Goal: Transaction & Acquisition: Purchase product/service

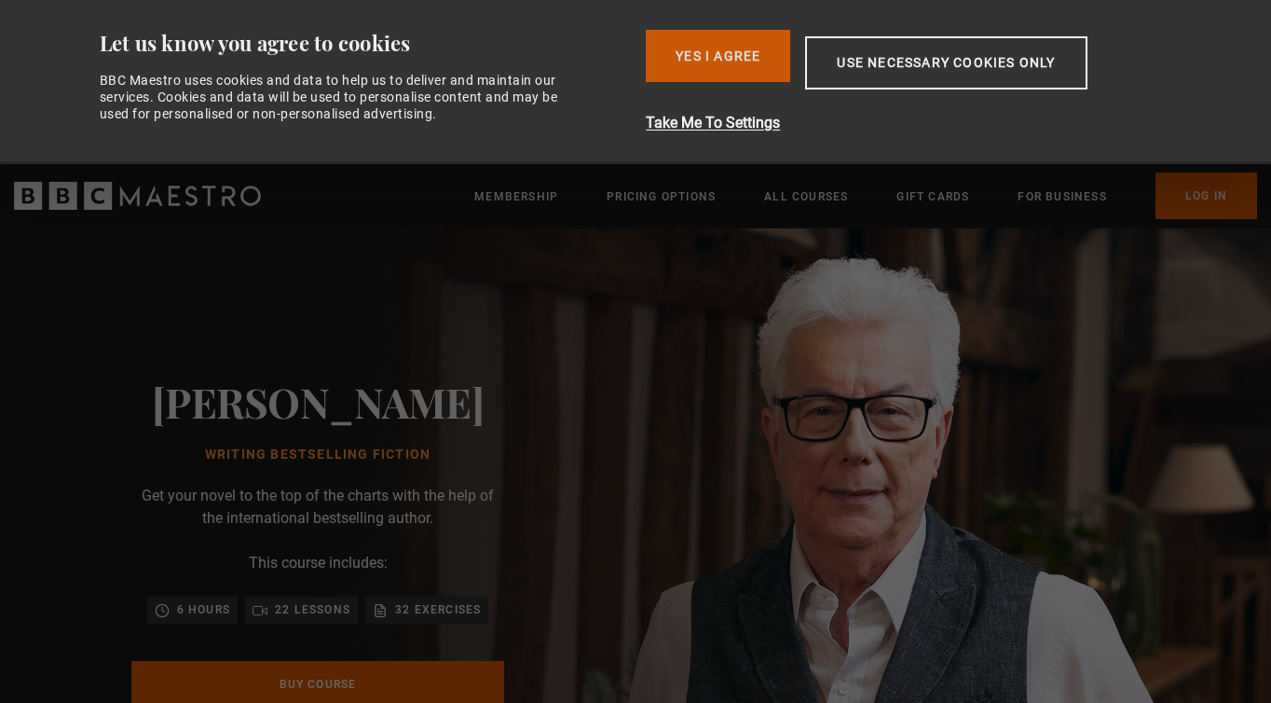
click at [715, 69] on button "Yes I Agree" at bounding box center [718, 56] width 144 height 52
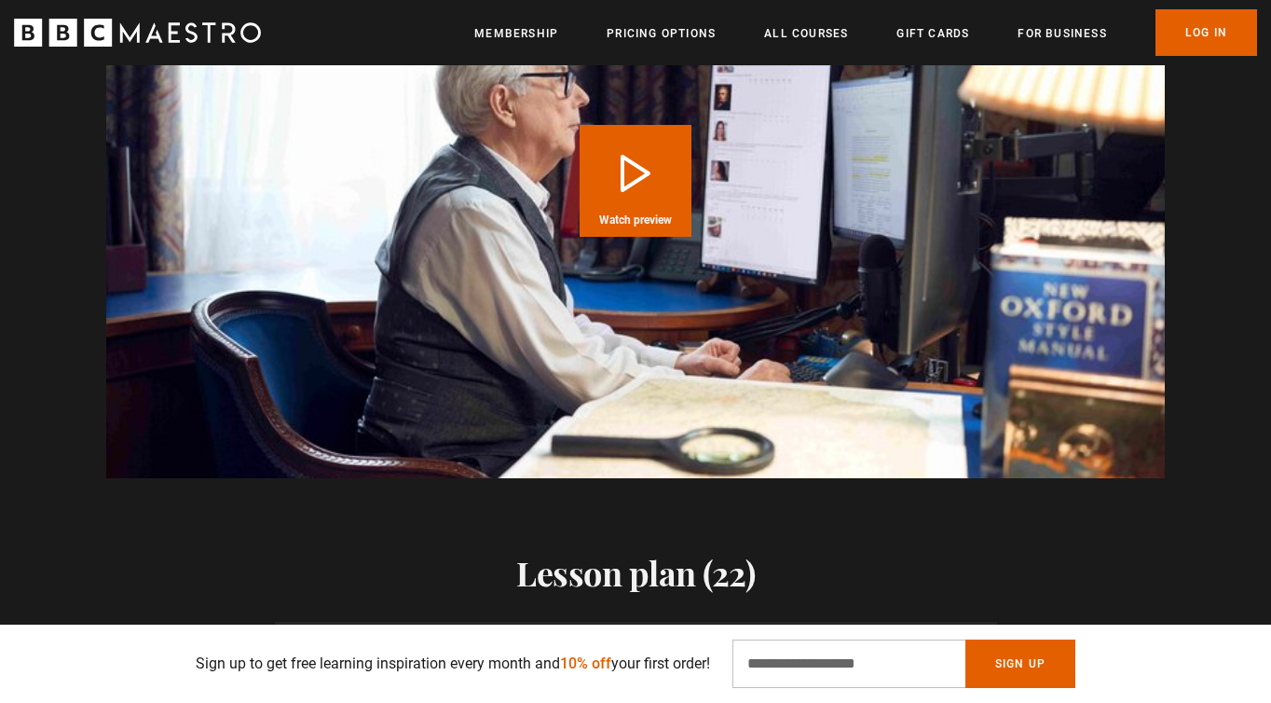
scroll to position [2021, 0]
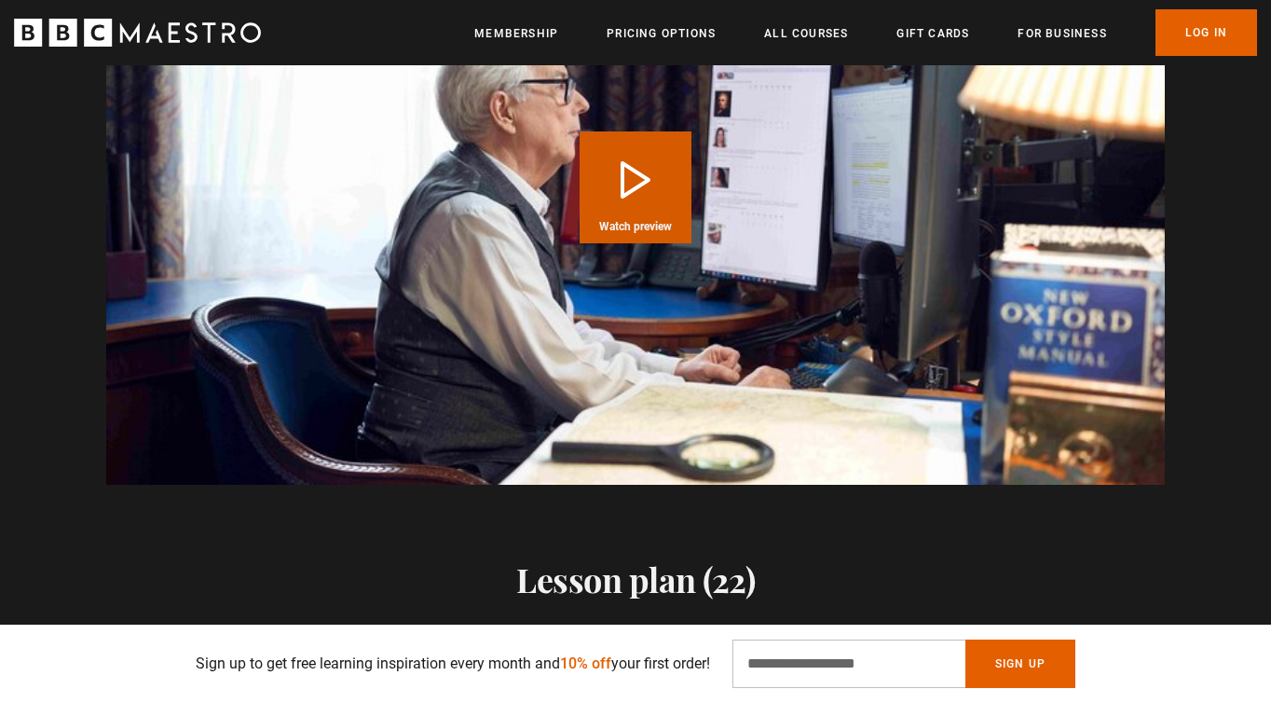
click at [650, 184] on button "Play Course overview for Writing Bestselling Fiction with Ken Follett Watch pre…" at bounding box center [636, 187] width 112 height 112
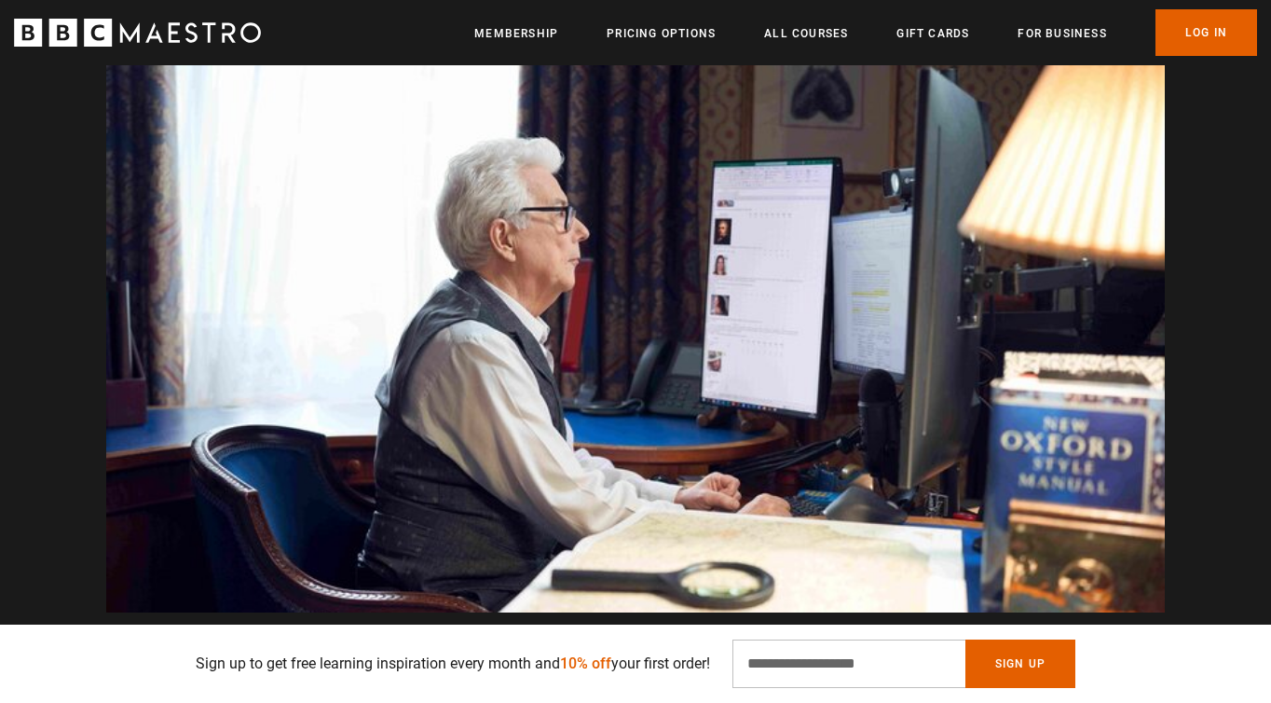
scroll to position [0, 3175]
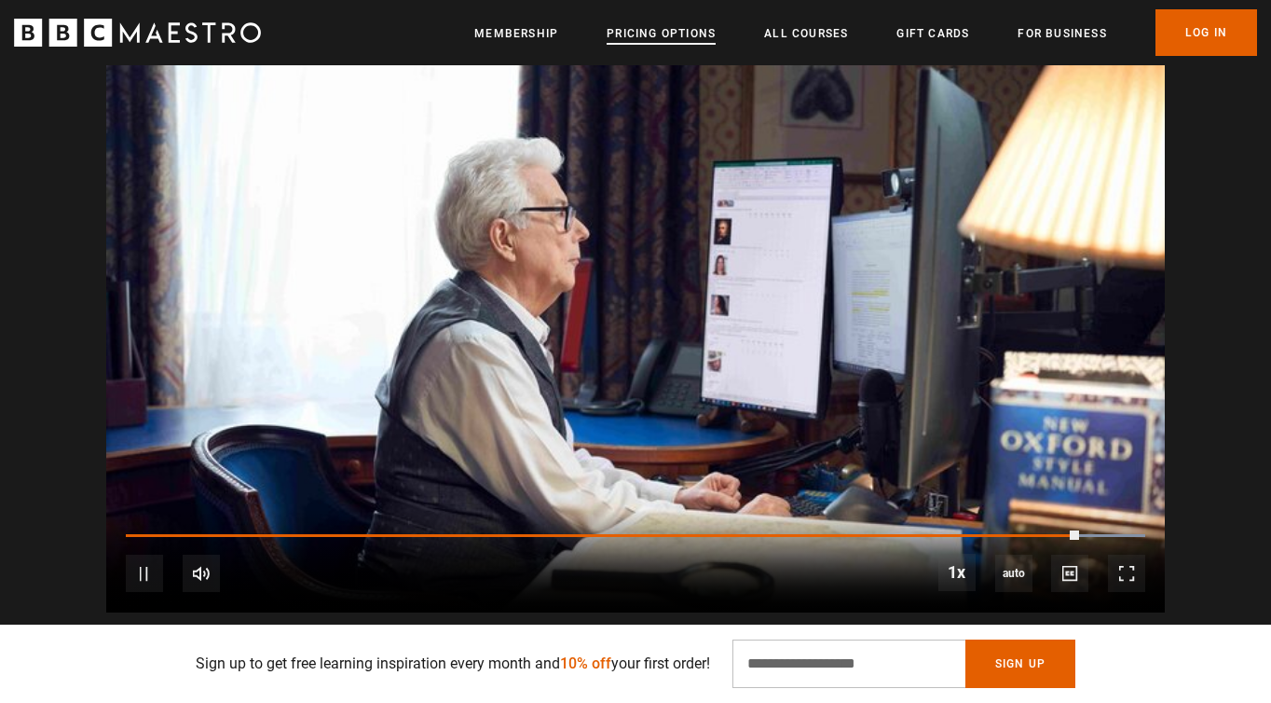
click at [667, 42] on link "Pricing Options" at bounding box center [661, 33] width 109 height 19
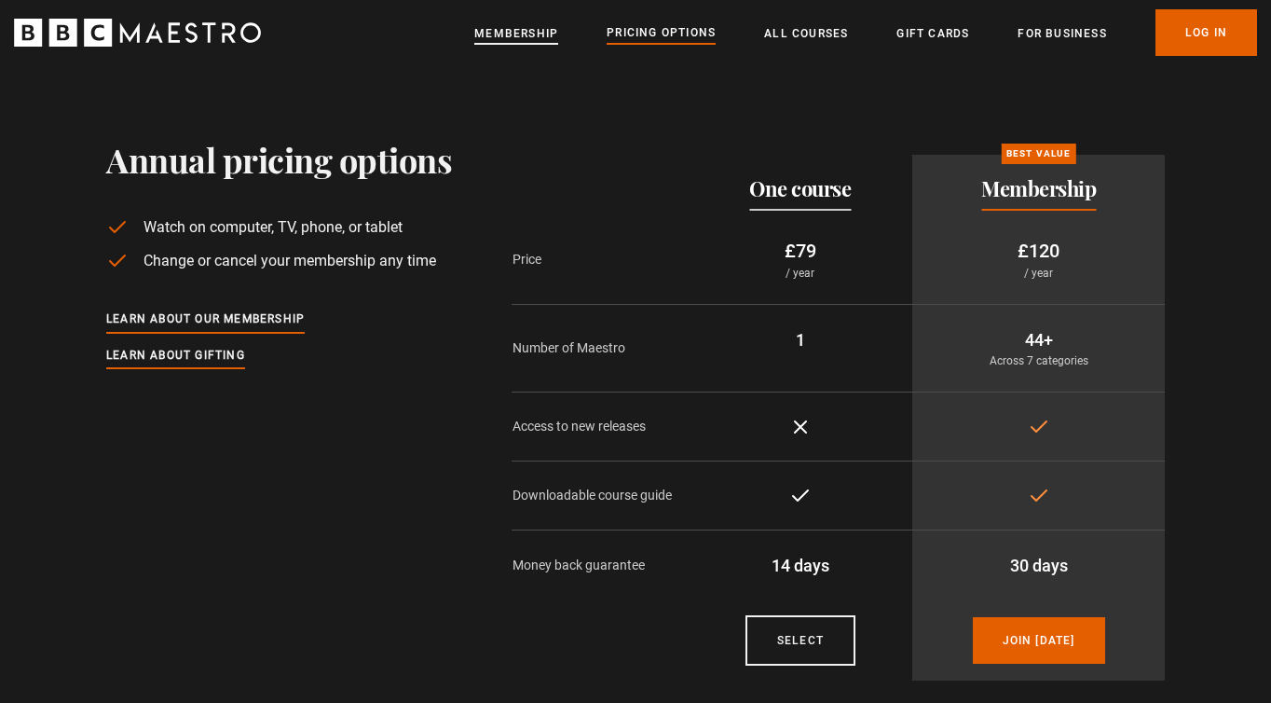
click at [520, 32] on link "Membership" at bounding box center [516, 33] width 84 height 19
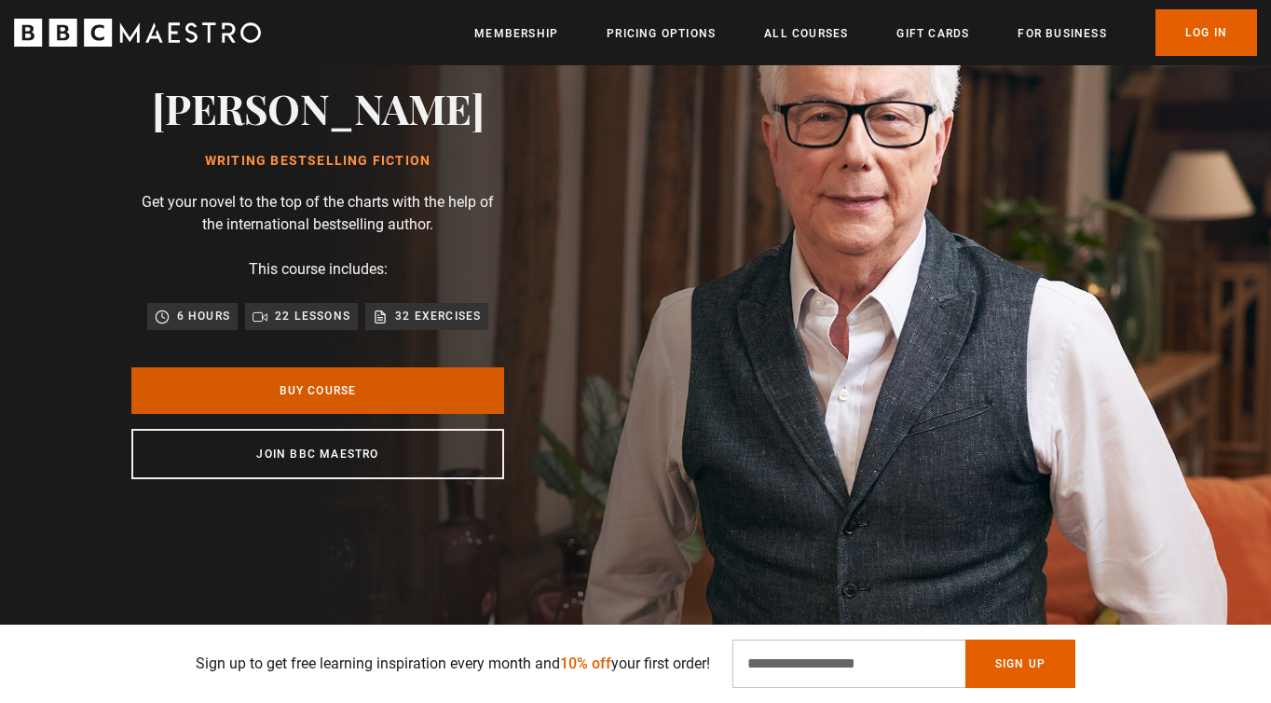
click at [359, 386] on link "Buy Course" at bounding box center [317, 390] width 373 height 47
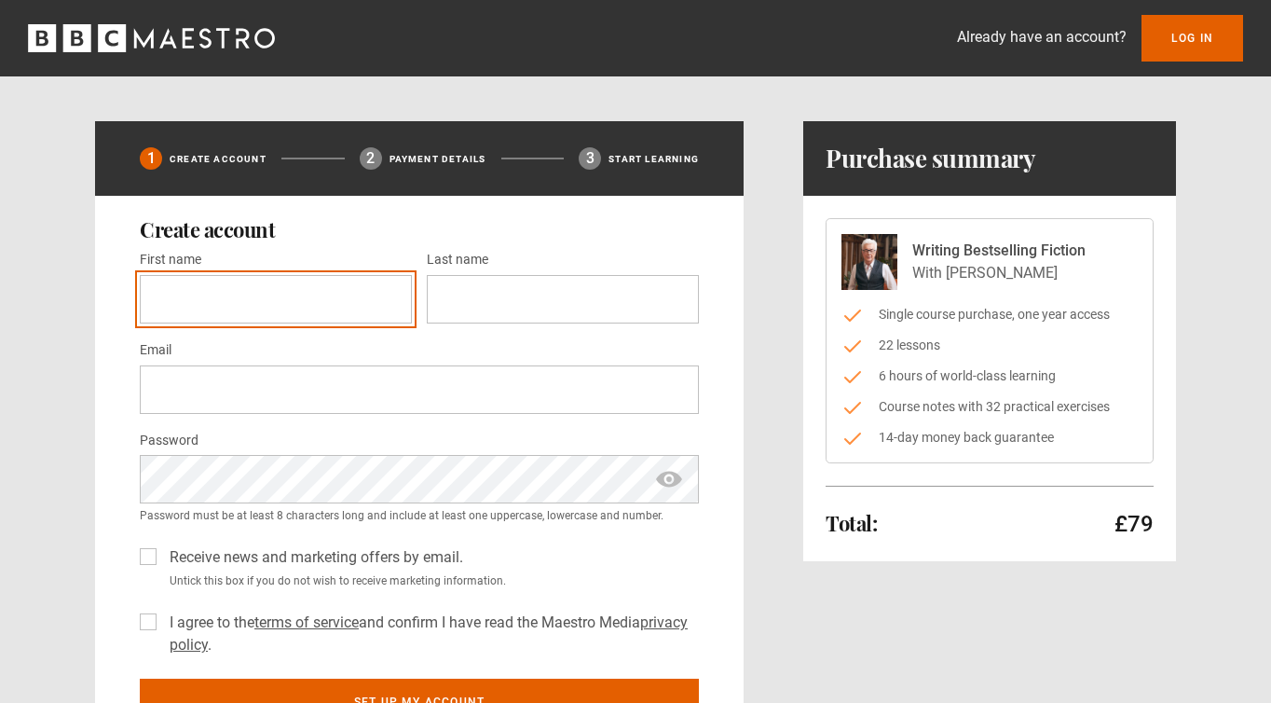
click at [296, 298] on input "First name *" at bounding box center [276, 299] width 272 height 48
type input "*****"
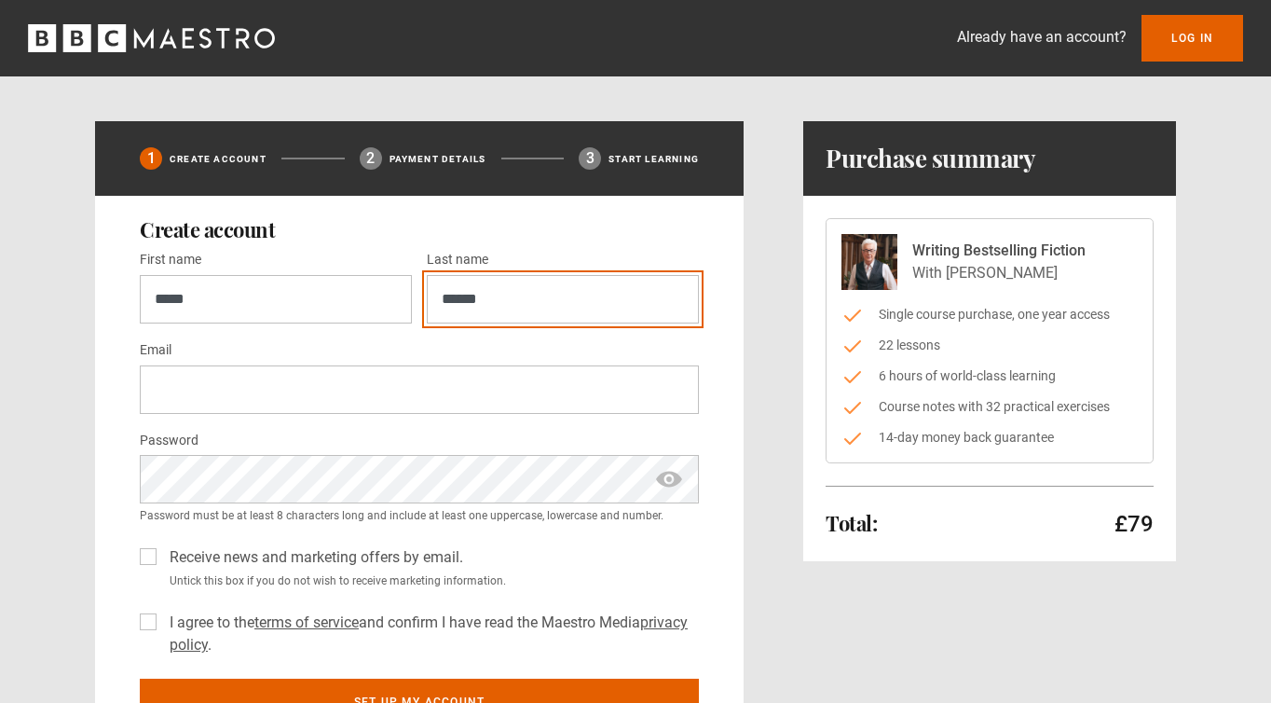
type input "******"
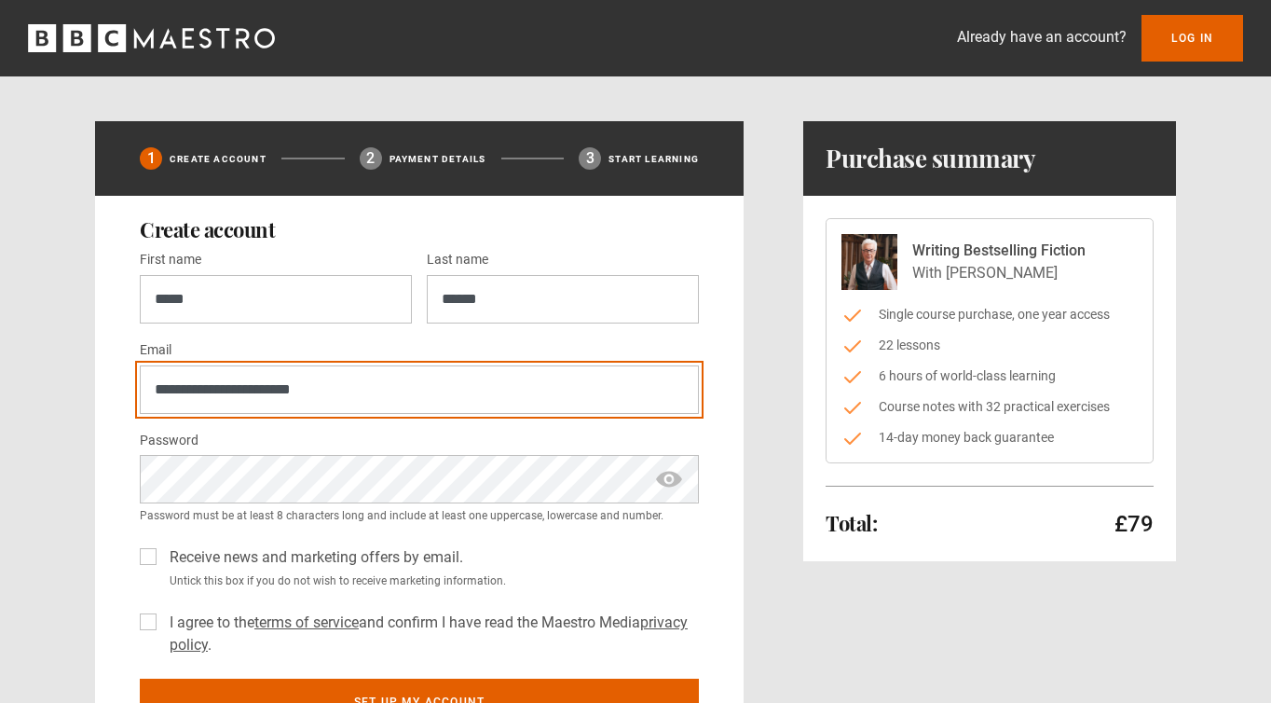
type input "**********"
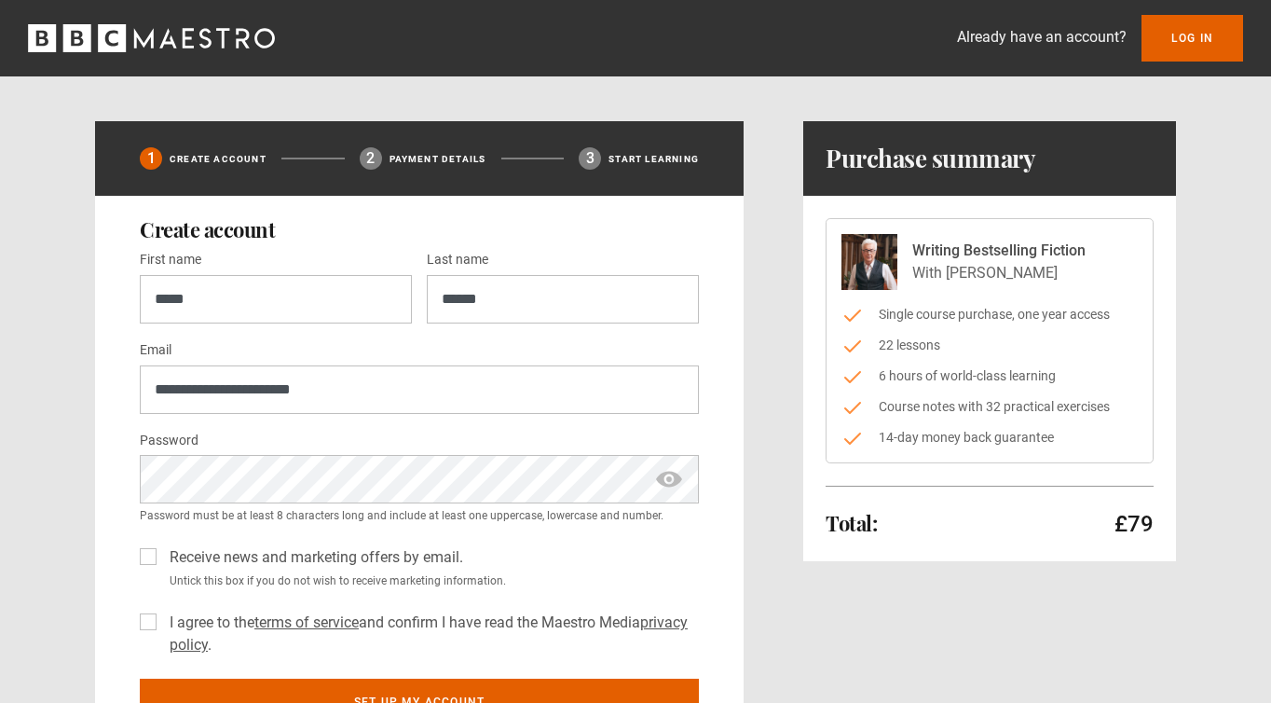
click at [162, 554] on label "Receive news and marketing offers by email." at bounding box center [312, 557] width 301 height 22
click at [162, 619] on label "I agree to the terms of service and confirm I have read the Maestro Media priva…" at bounding box center [430, 633] width 537 height 45
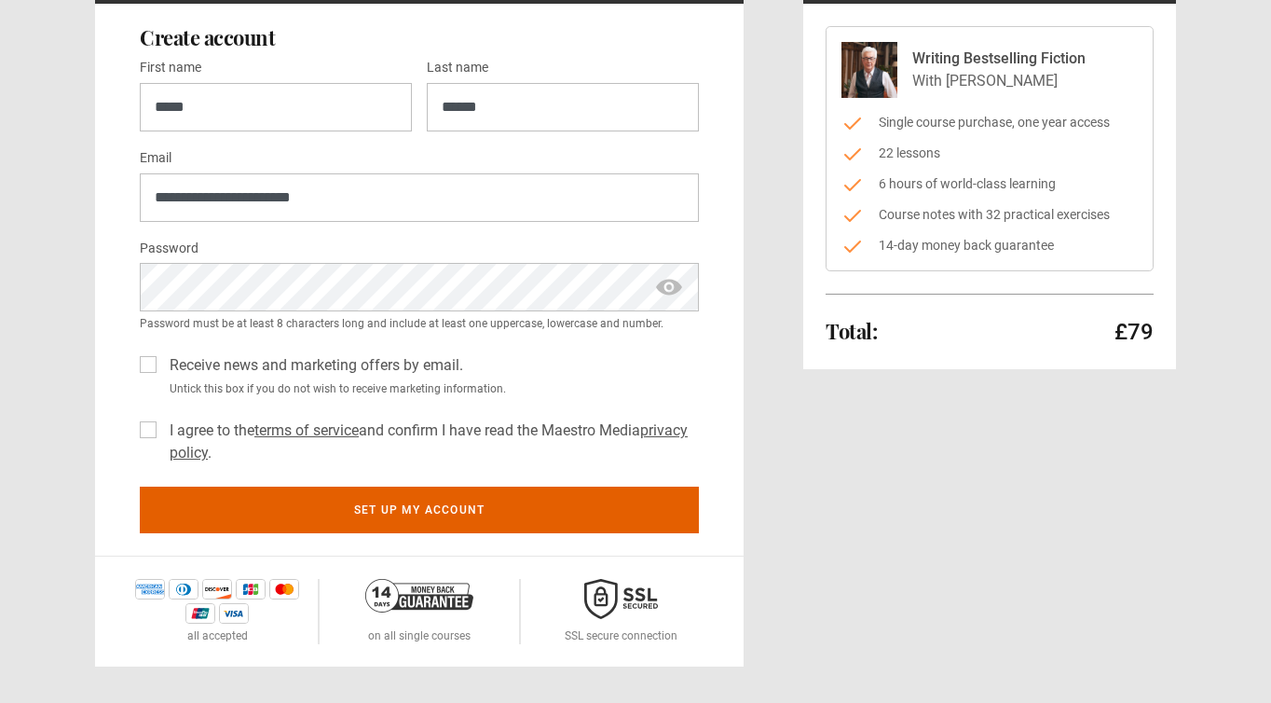
scroll to position [194, 0]
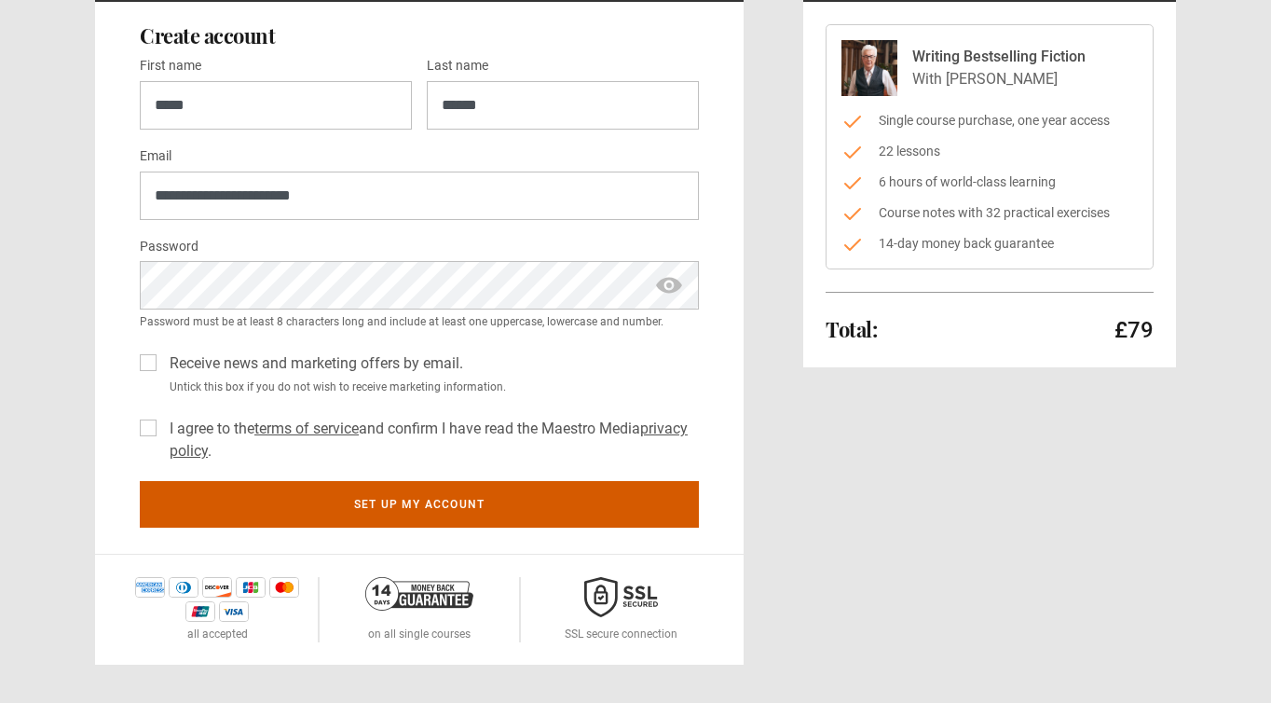
click at [331, 509] on button "Set up my account" at bounding box center [419, 504] width 559 height 47
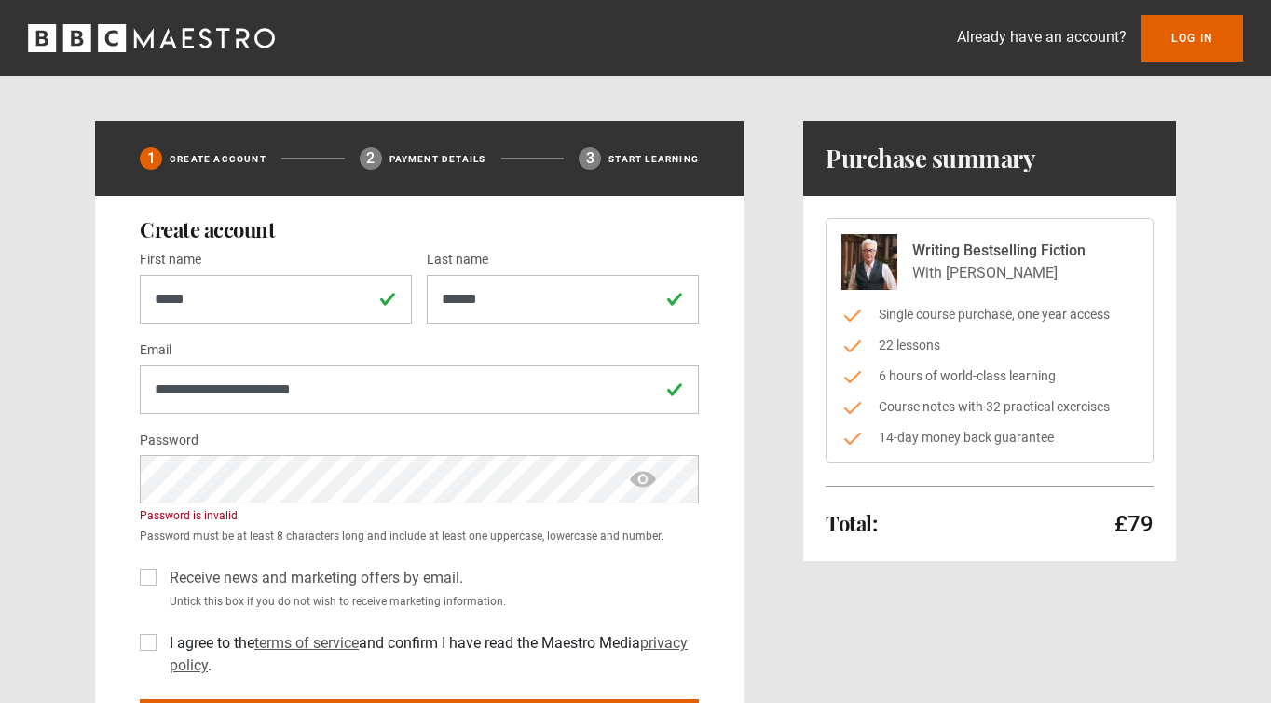
click at [640, 476] on span "show password" at bounding box center [643, 479] width 30 height 48
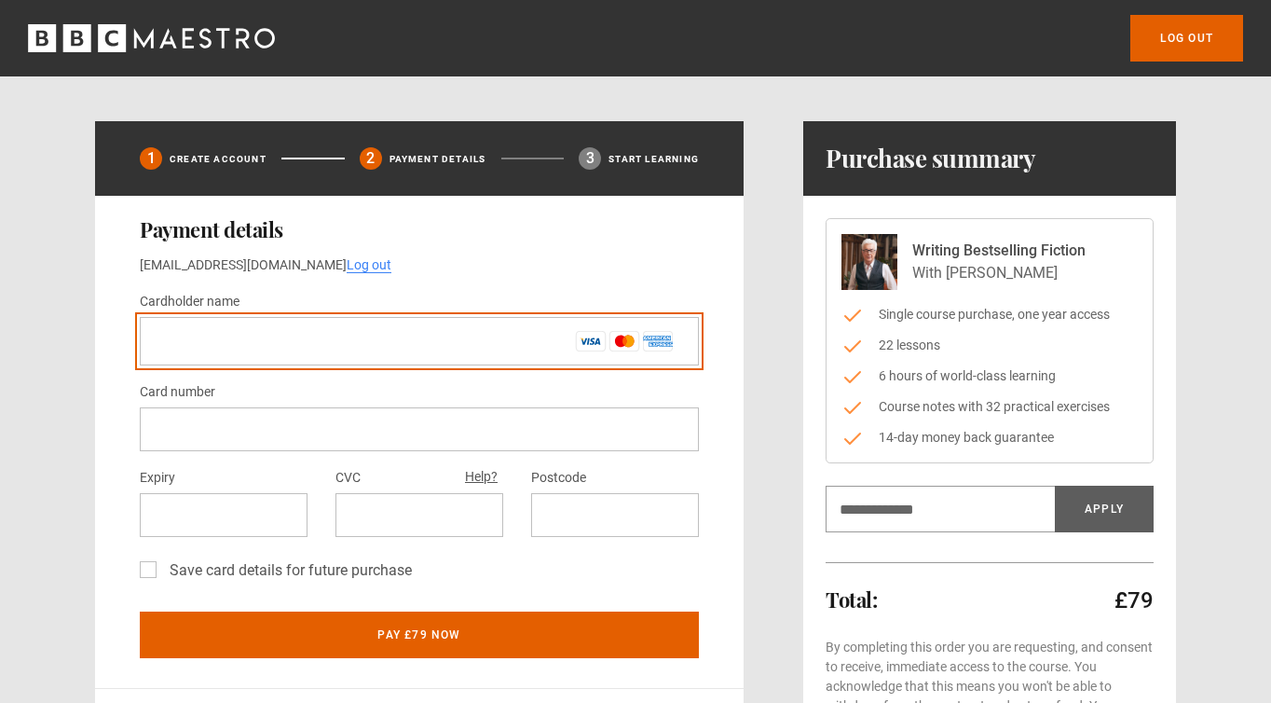
click at [306, 344] on input "Cardholder name *" at bounding box center [419, 341] width 559 height 48
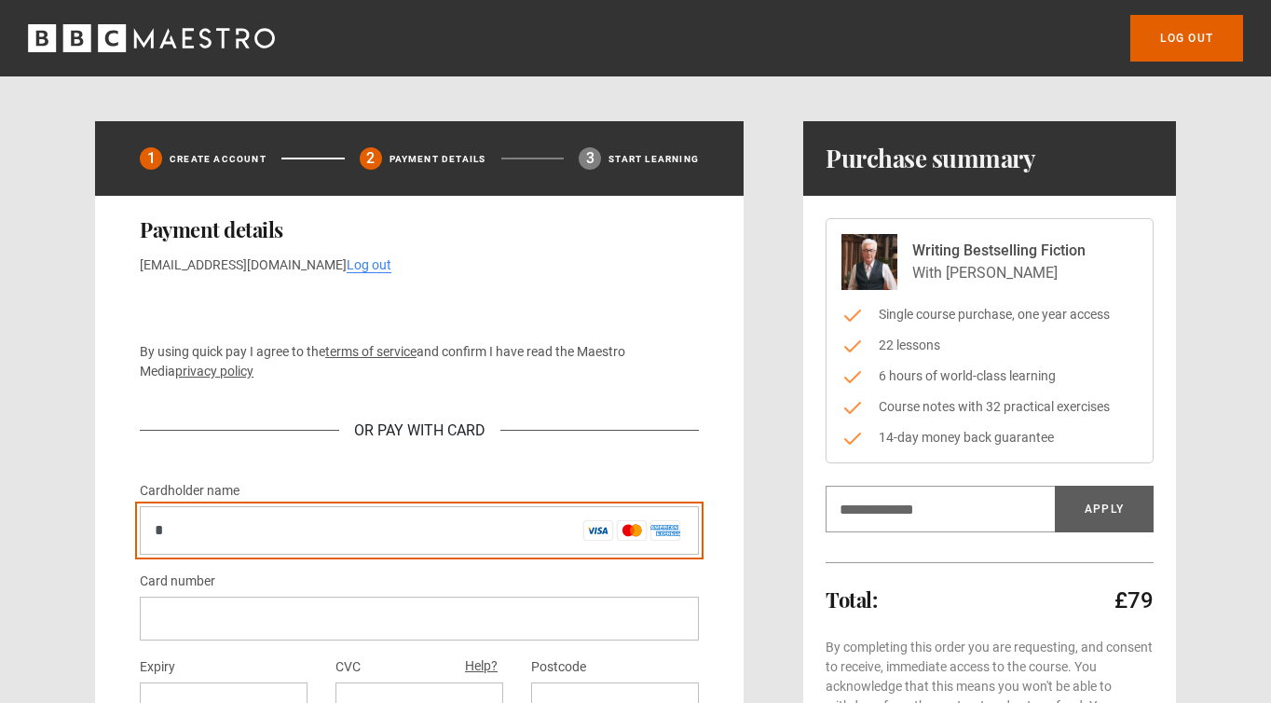
click at [248, 523] on input "*" at bounding box center [419, 530] width 559 height 48
type input "**********"
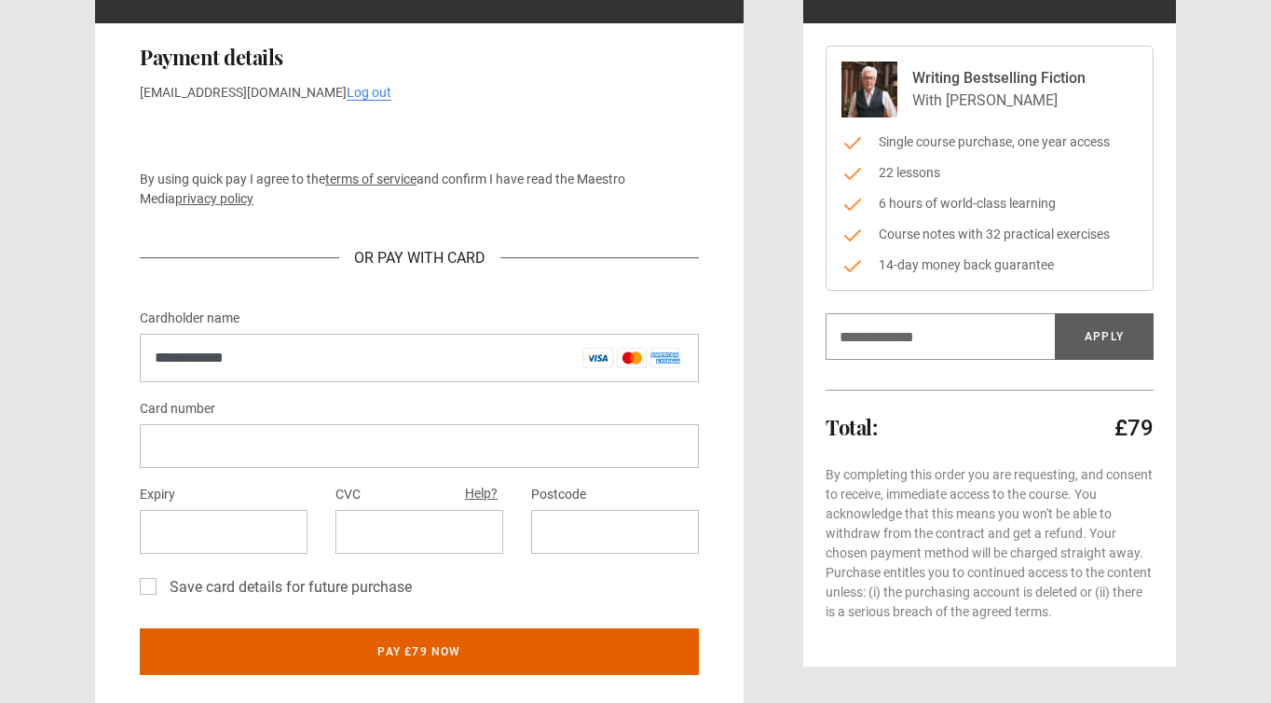
scroll to position [195, 0]
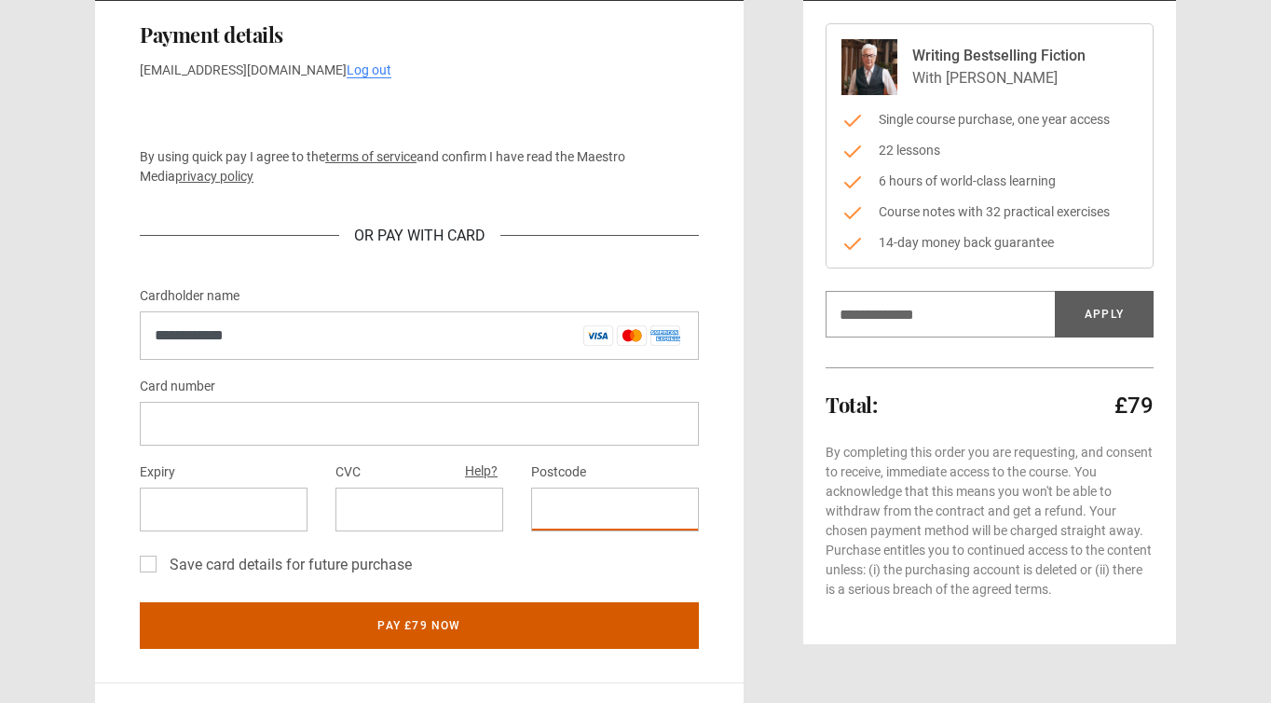
click at [452, 627] on button "Pay £79 now" at bounding box center [419, 625] width 559 height 47
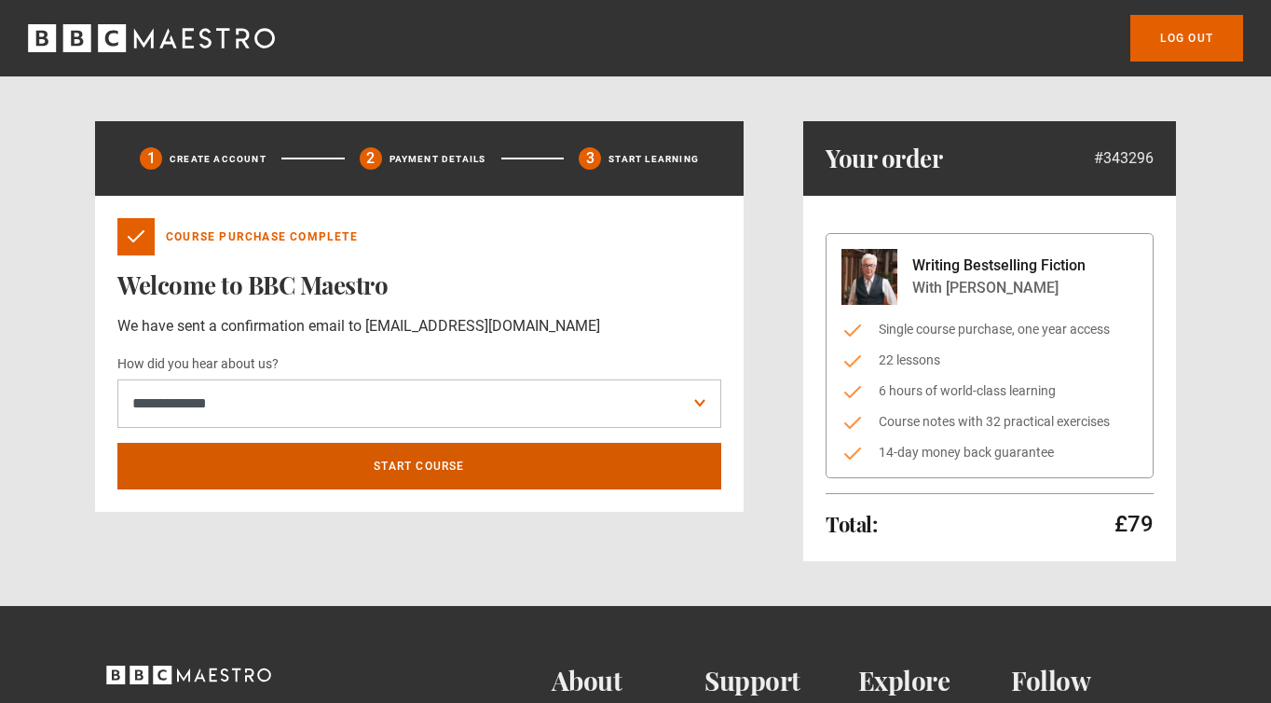
click at [446, 465] on link "Start course" at bounding box center [419, 466] width 604 height 47
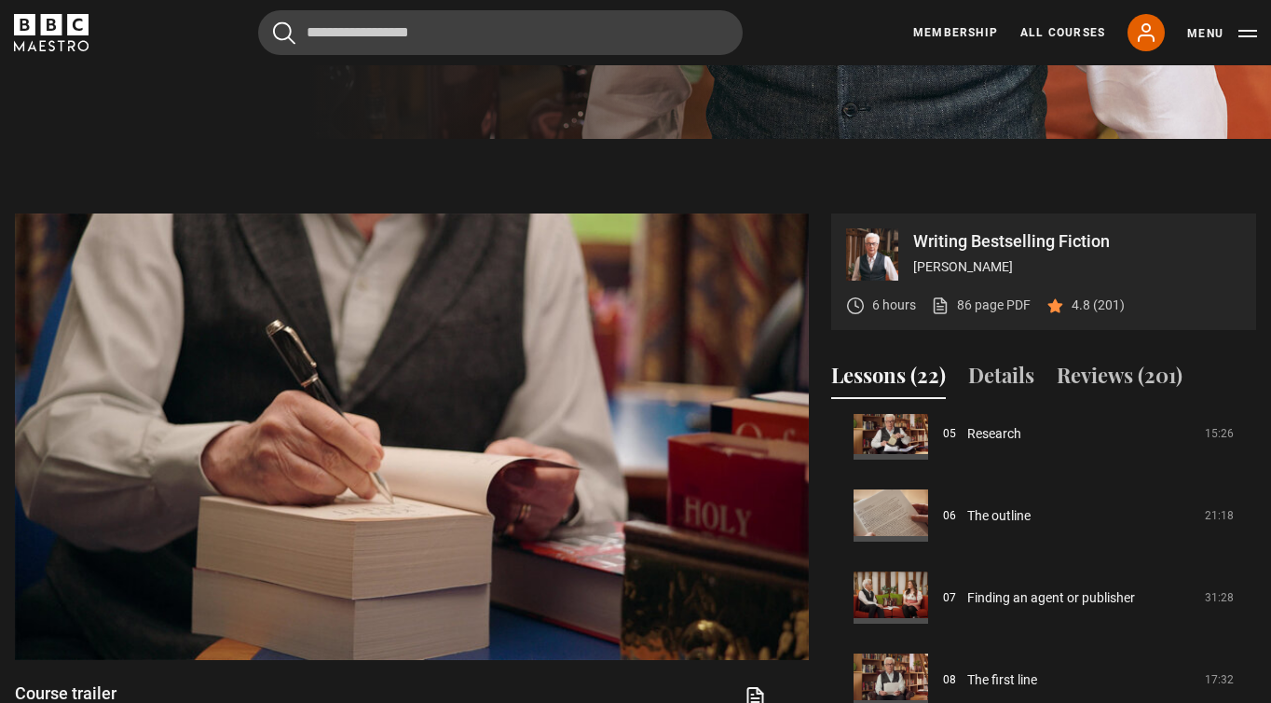
scroll to position [432, 0]
click at [1114, 366] on button "Reviews (201)" at bounding box center [1120, 379] width 126 height 39
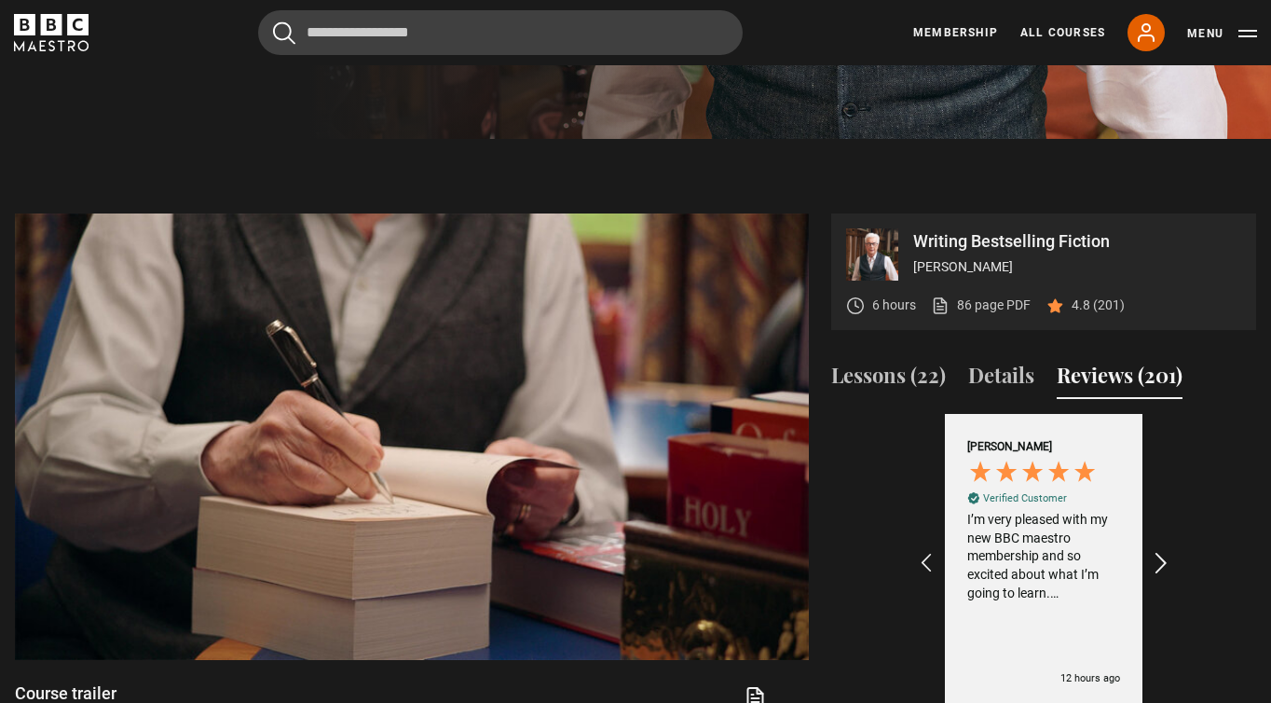
click at [1163, 565] on icon "REVIEWS.io Carousel Scroll Right" at bounding box center [1162, 564] width 26 height 26
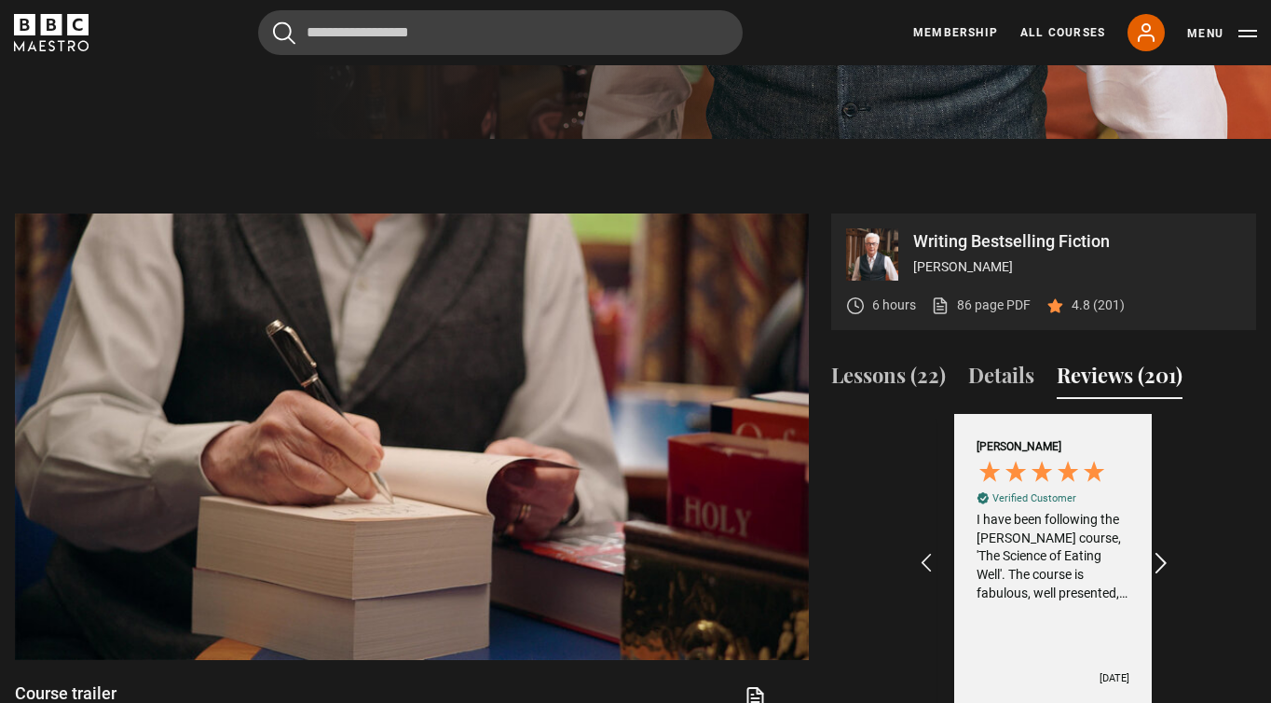
scroll to position [0, 432]
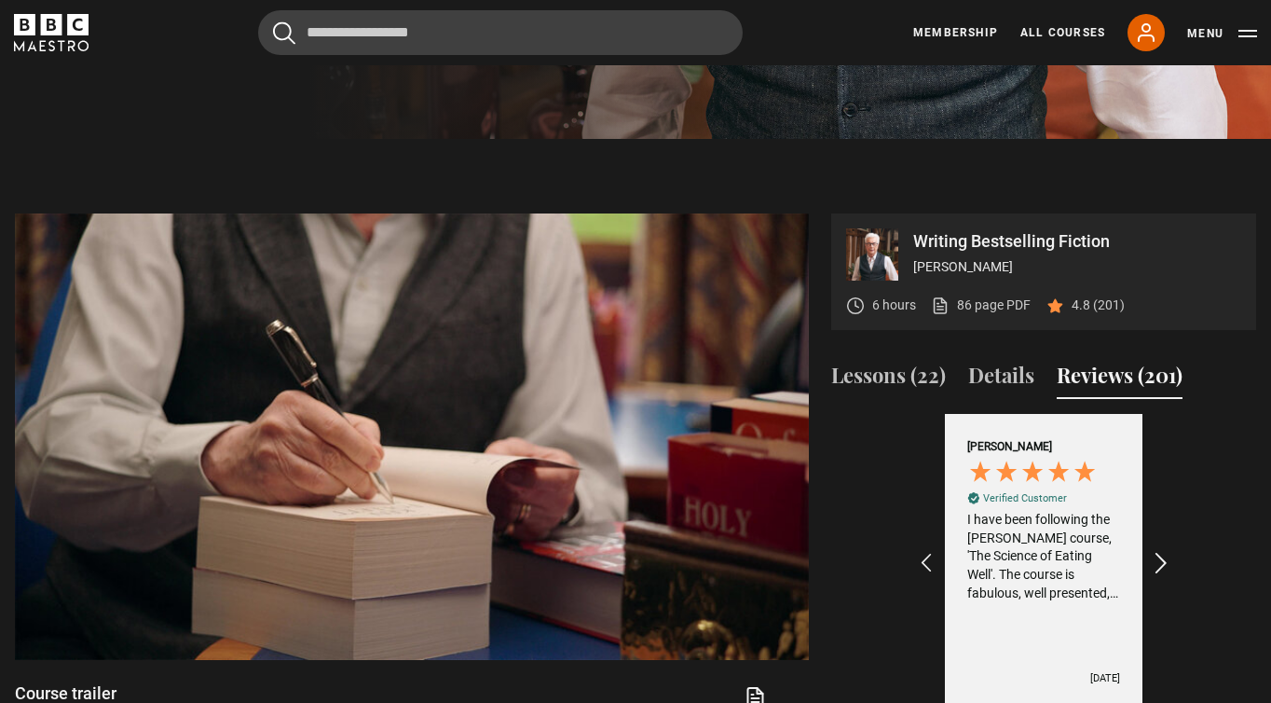
click at [1163, 565] on icon "REVIEWS.io Carousel Scroll Right" at bounding box center [1162, 564] width 26 height 26
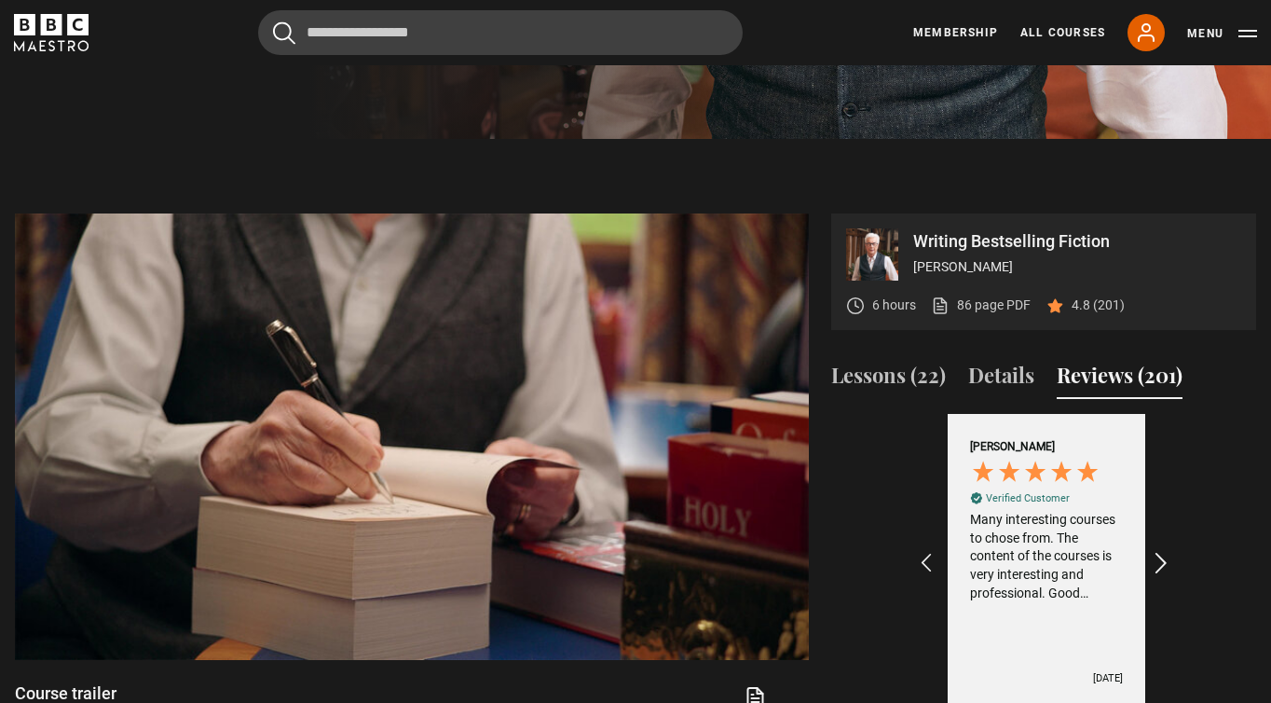
scroll to position [0, 649]
click at [1163, 565] on icon "REVIEWS.io Carousel Scroll Right" at bounding box center [1162, 564] width 26 height 26
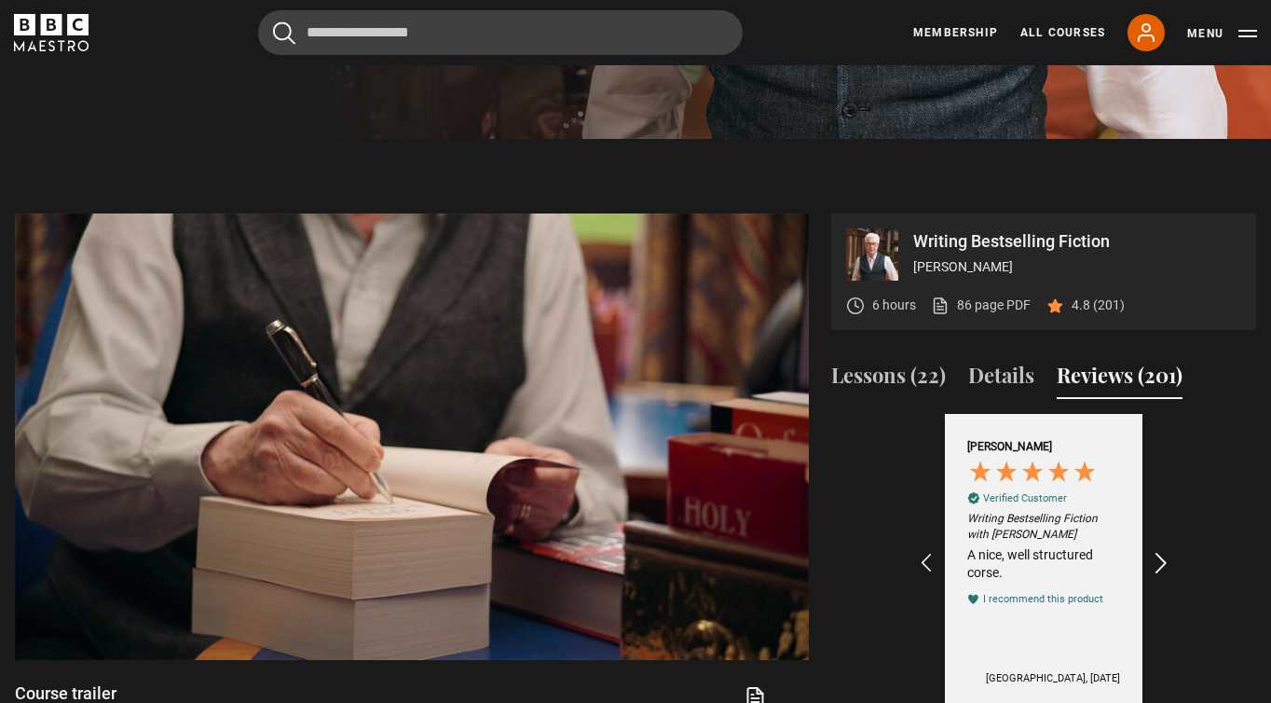
click at [1163, 565] on icon "REVIEWS.io Carousel Scroll Right" at bounding box center [1162, 564] width 26 height 26
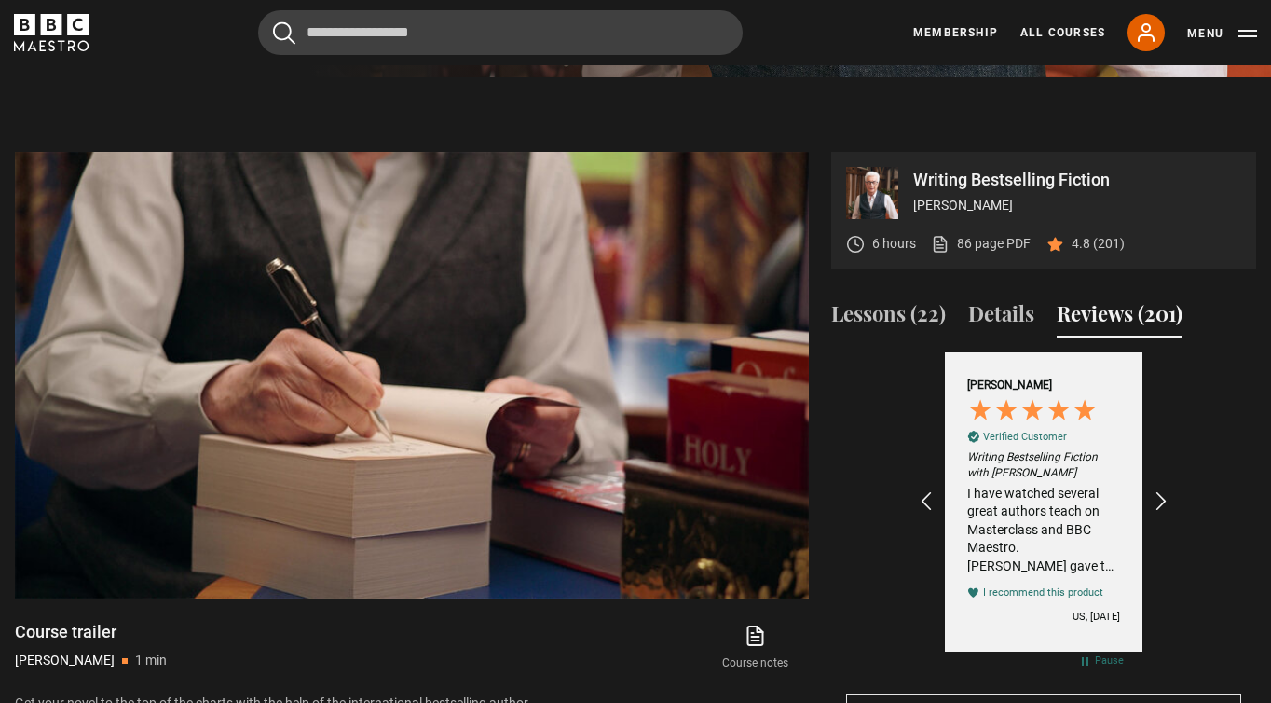
scroll to position [675, 0]
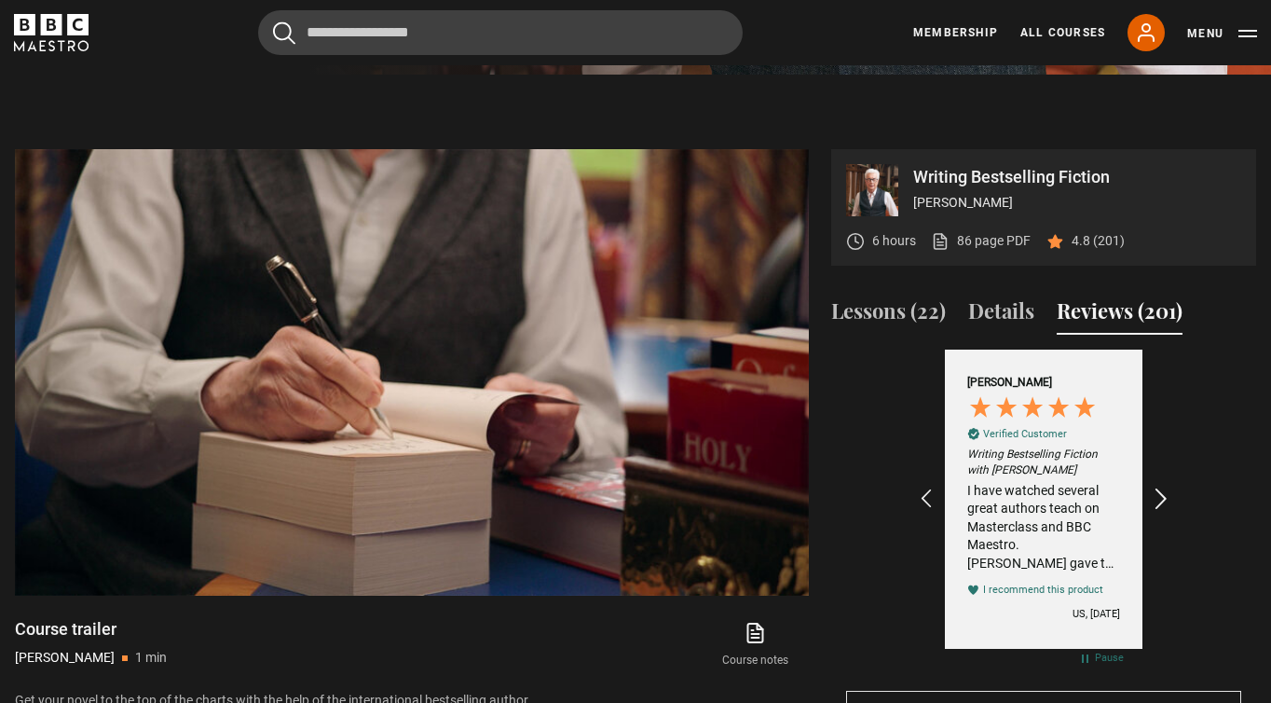
click at [1158, 495] on icon "REVIEWS.io Carousel Scroll Right" at bounding box center [1162, 500] width 26 height 26
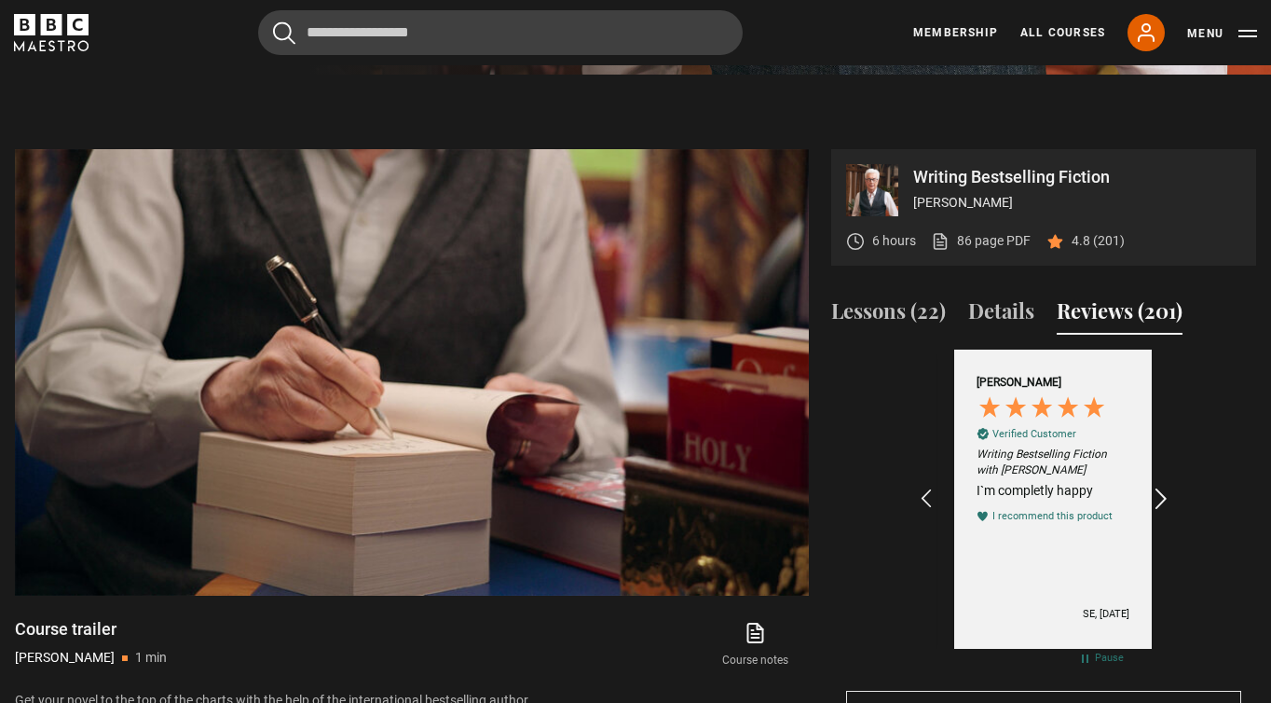
scroll to position [0, 1297]
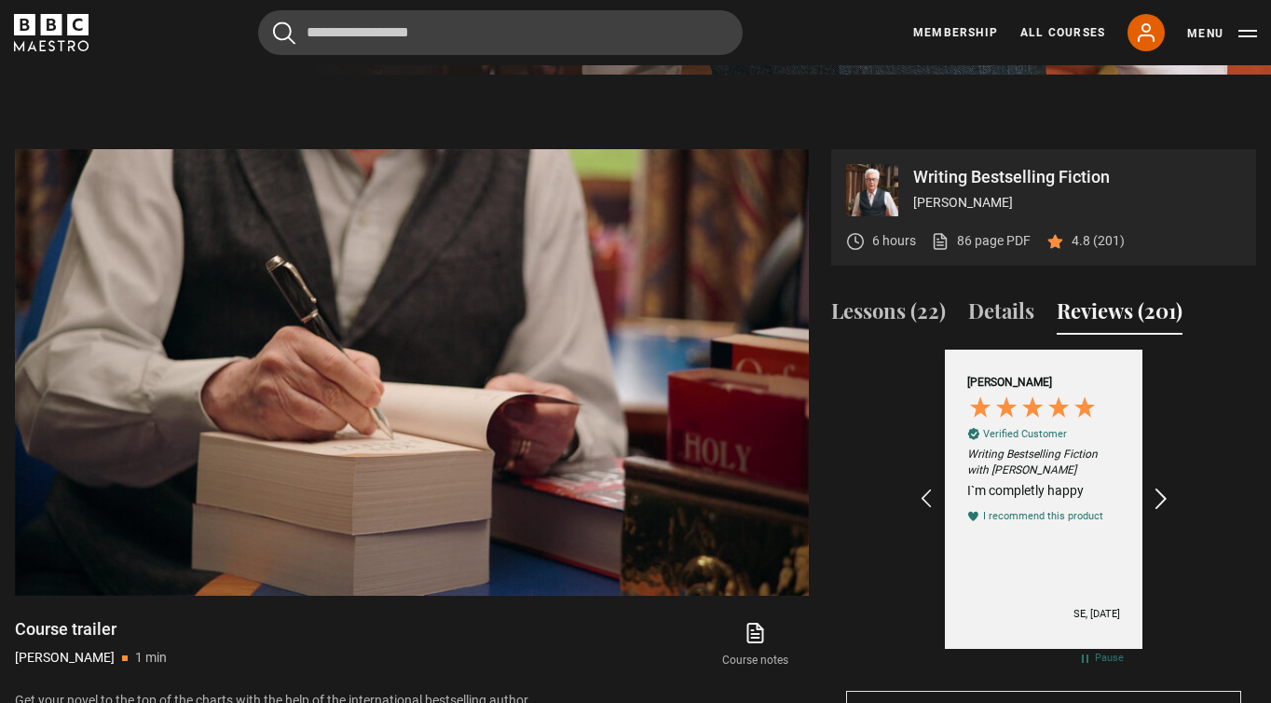
click at [1158, 495] on icon "REVIEWS.io Carousel Scroll Right" at bounding box center [1162, 500] width 26 height 26
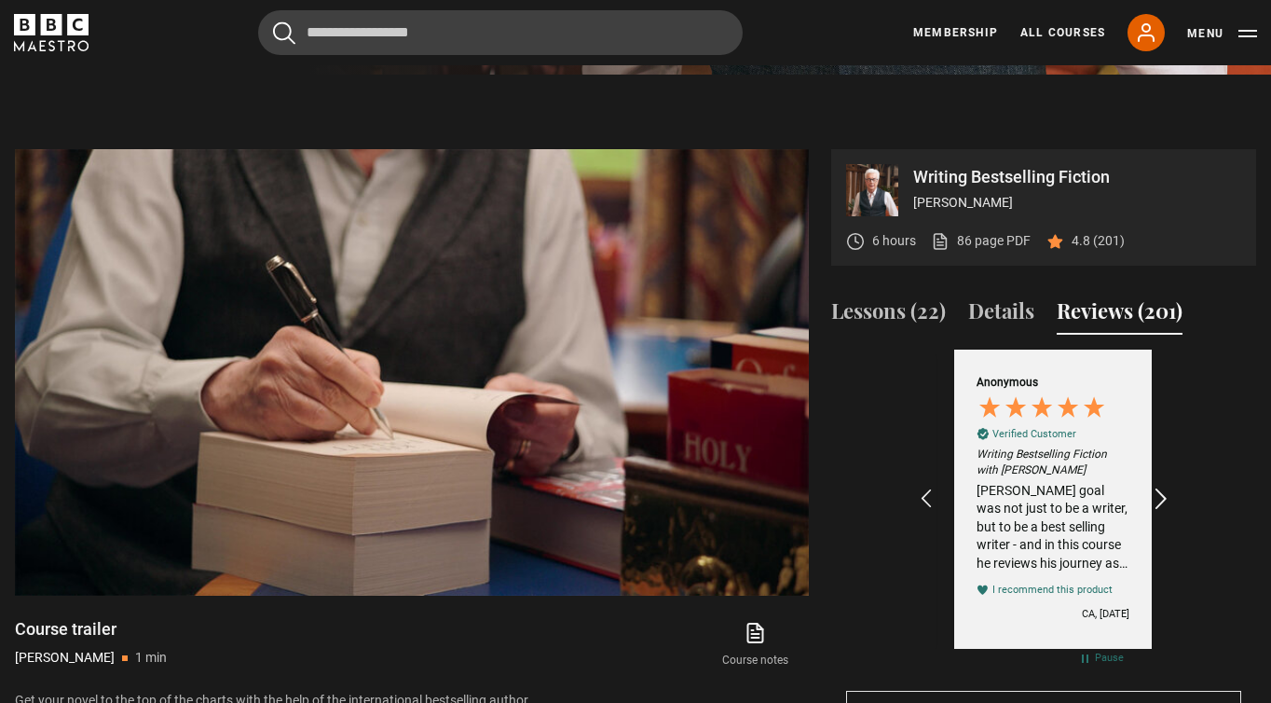
scroll to position [0, 1514]
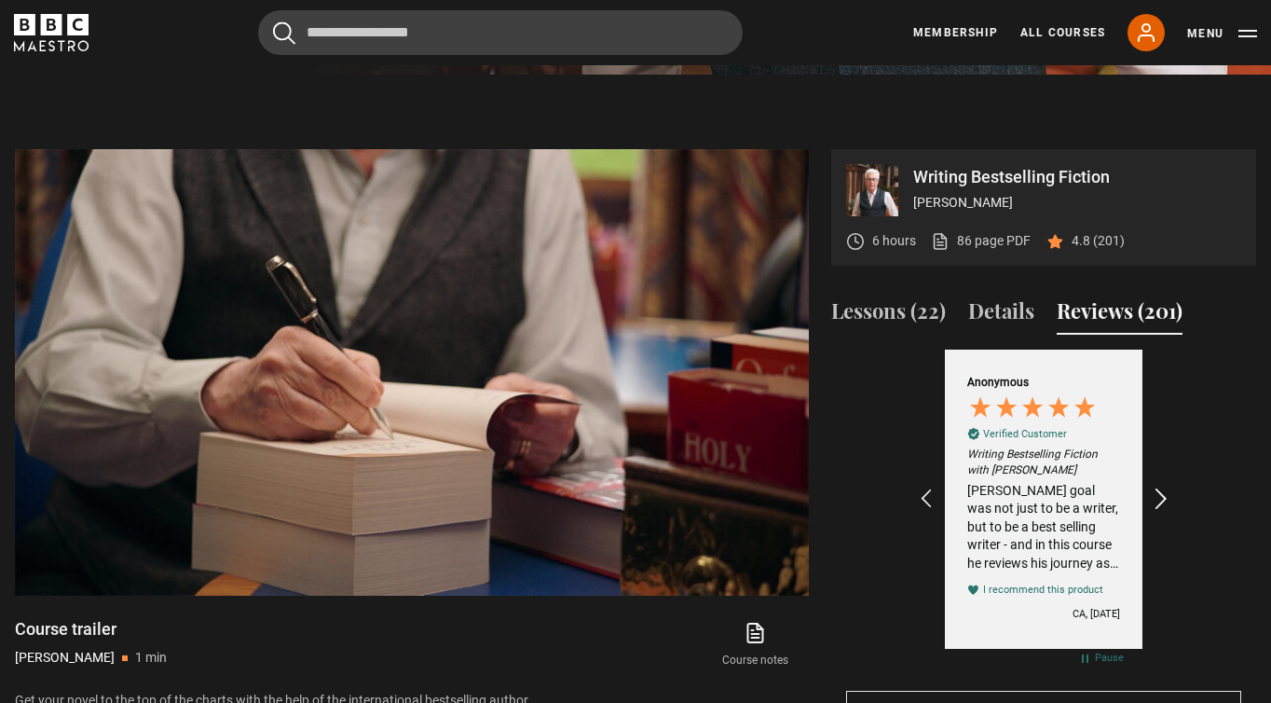
click at [1158, 495] on icon "REVIEWS.io Carousel Scroll Right" at bounding box center [1162, 500] width 26 height 26
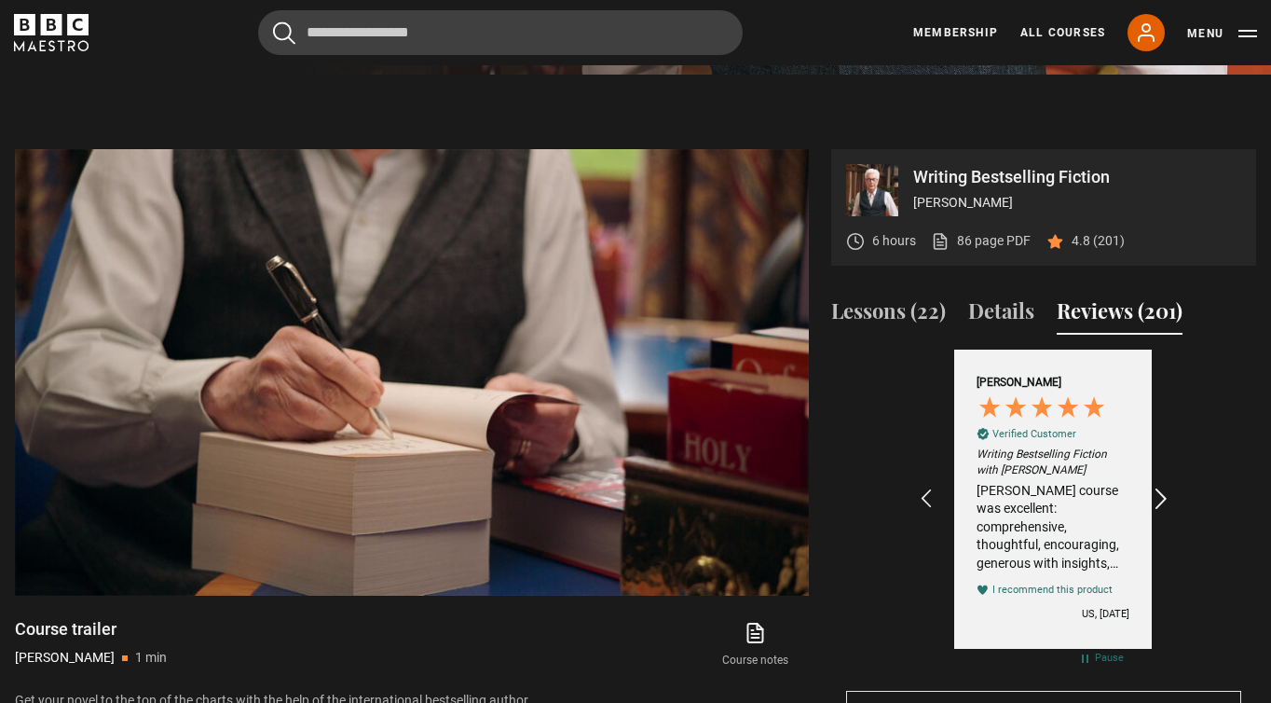
scroll to position [0, 1730]
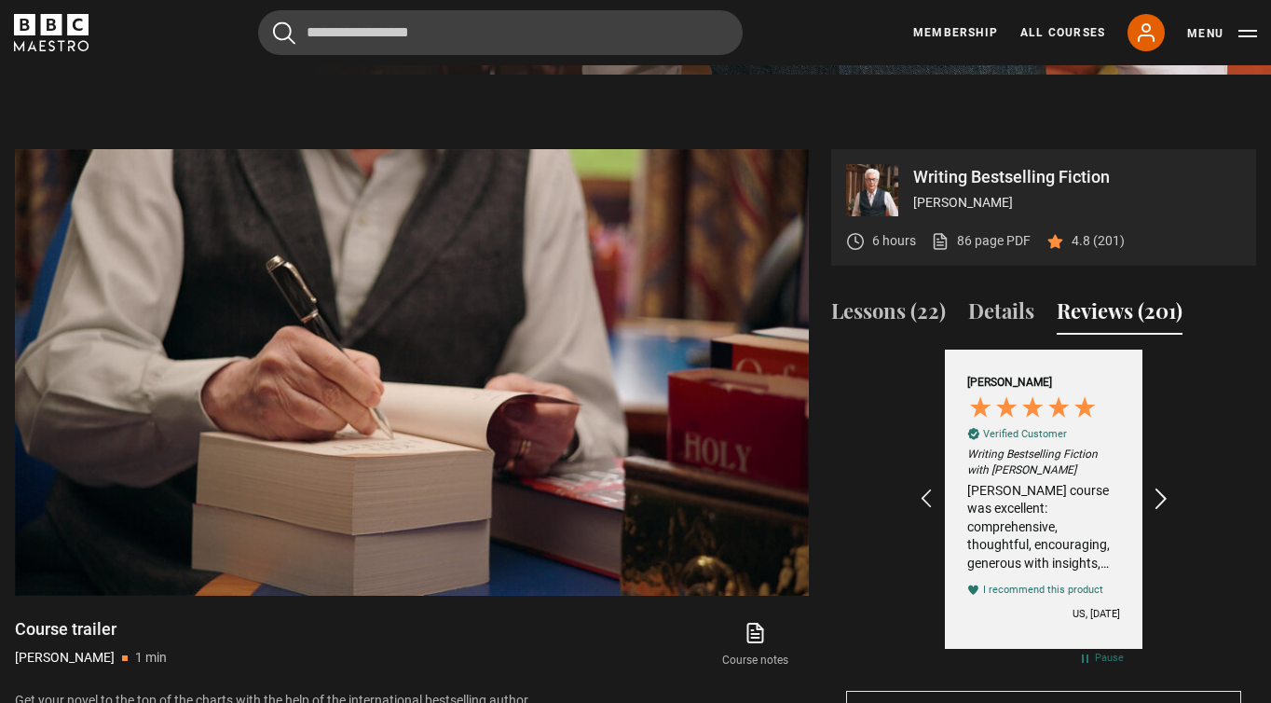
click at [1158, 495] on icon "REVIEWS.io Carousel Scroll Right" at bounding box center [1162, 500] width 26 height 26
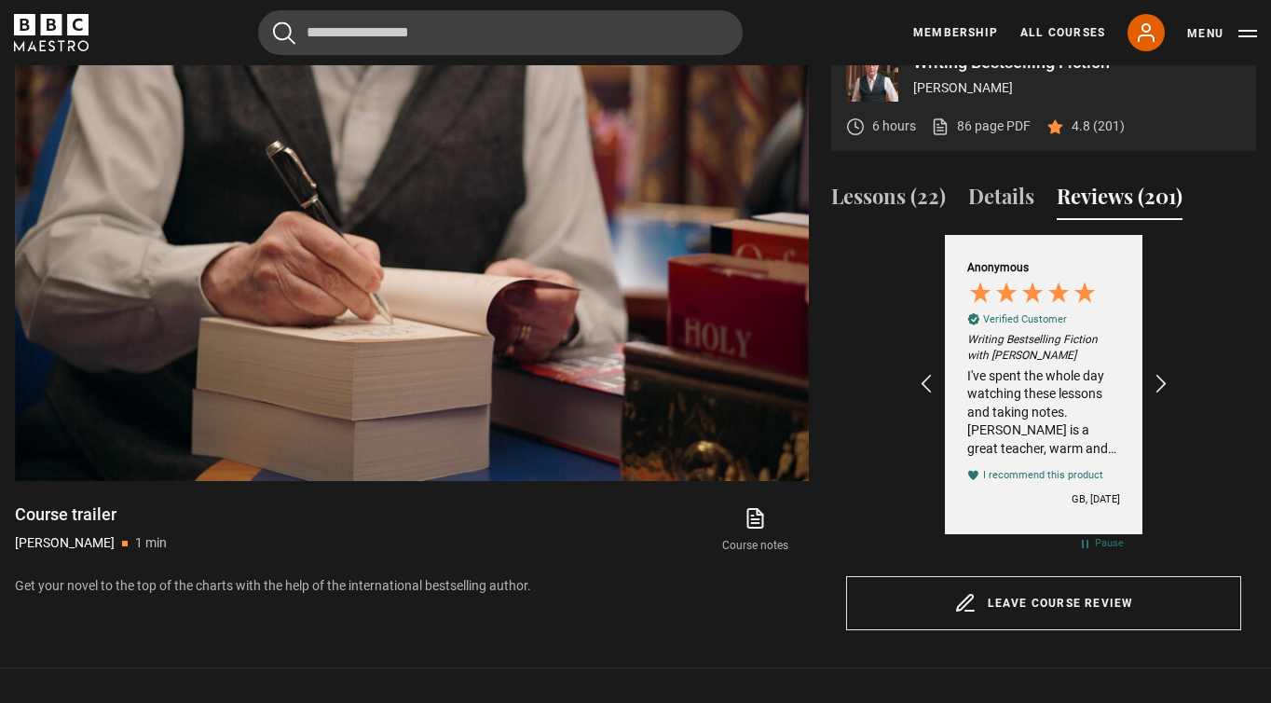
scroll to position [787, 0]
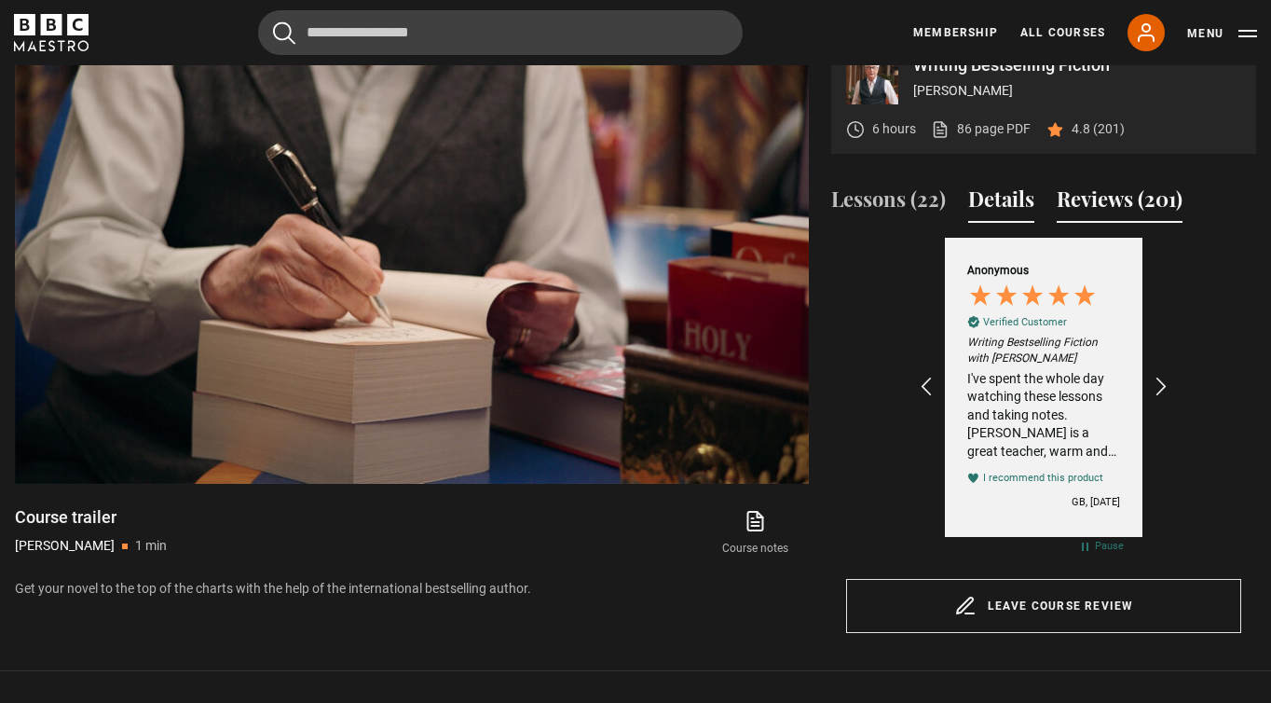
click at [1012, 212] on button "Details" at bounding box center [1001, 203] width 66 height 39
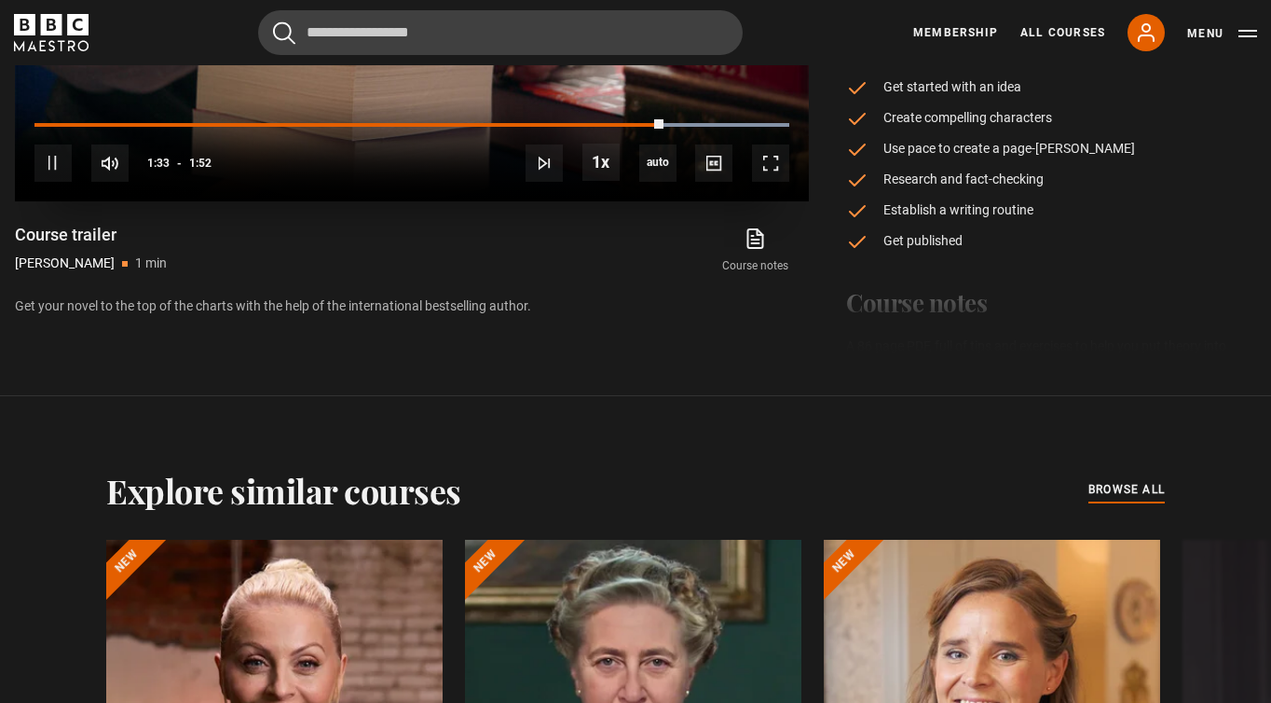
scroll to position [1071, 0]
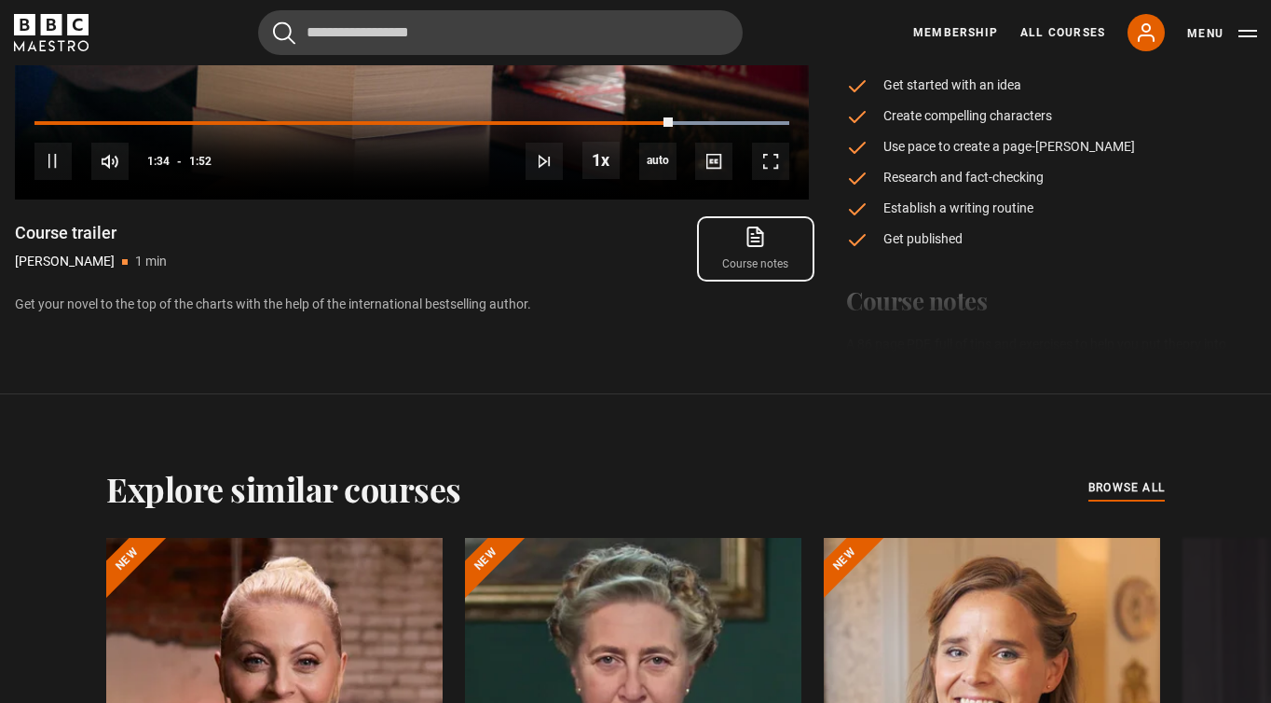
click at [756, 254] on link "Course notes opens in new tab" at bounding box center [756, 249] width 106 height 54
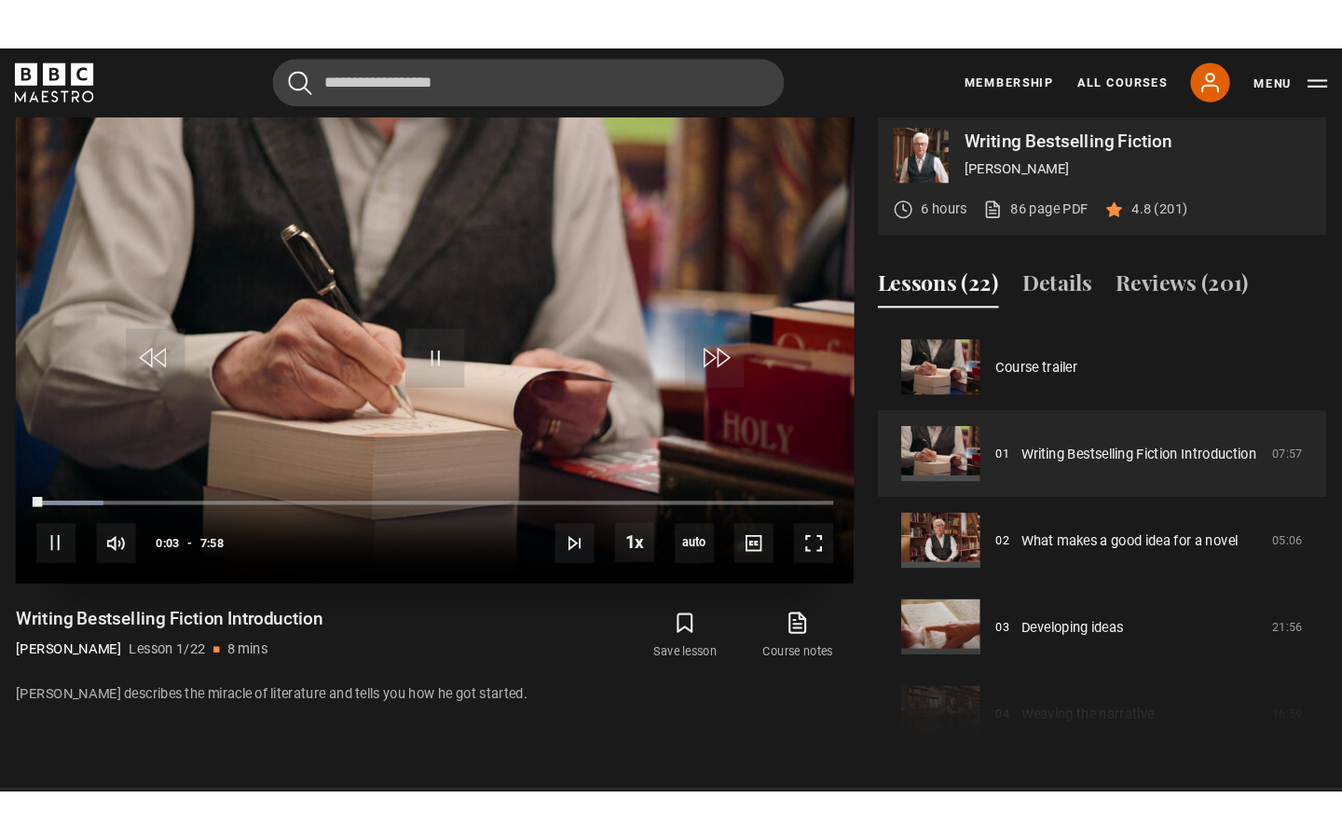
scroll to position [761, 0]
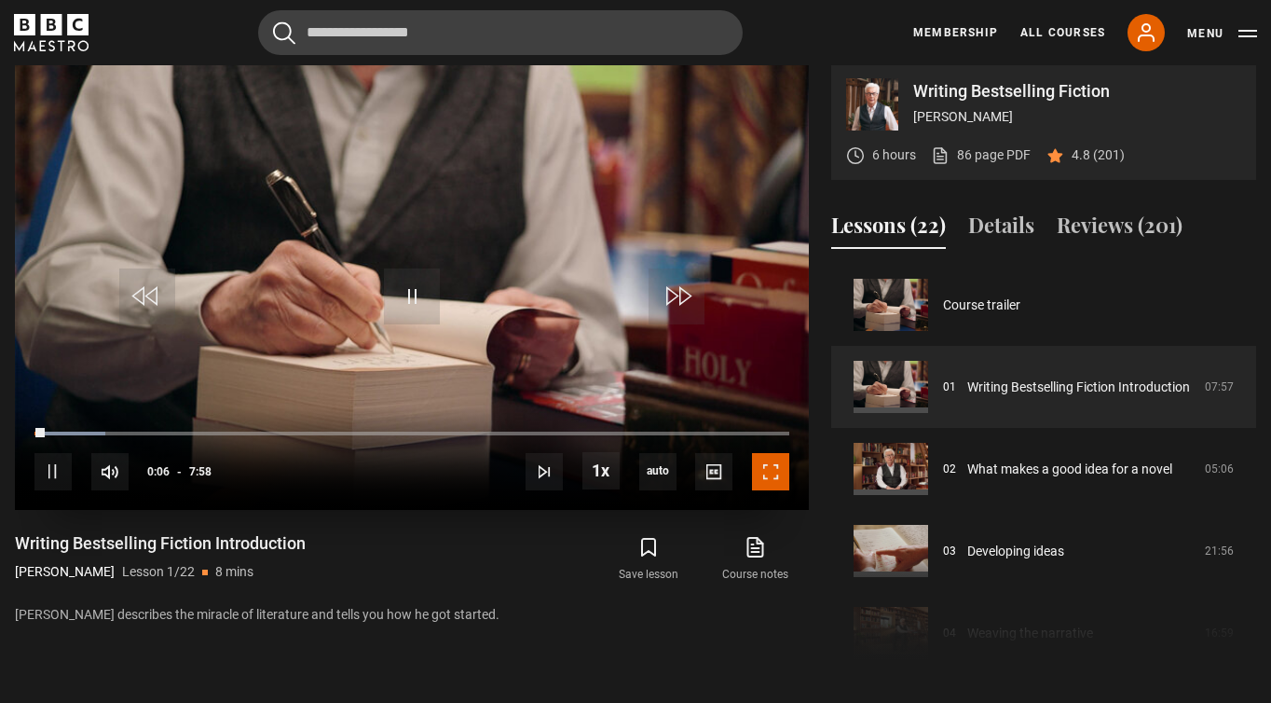
click at [767, 468] on span "Video Player" at bounding box center [770, 471] width 37 height 37
